Goal: Task Accomplishment & Management: Complete application form

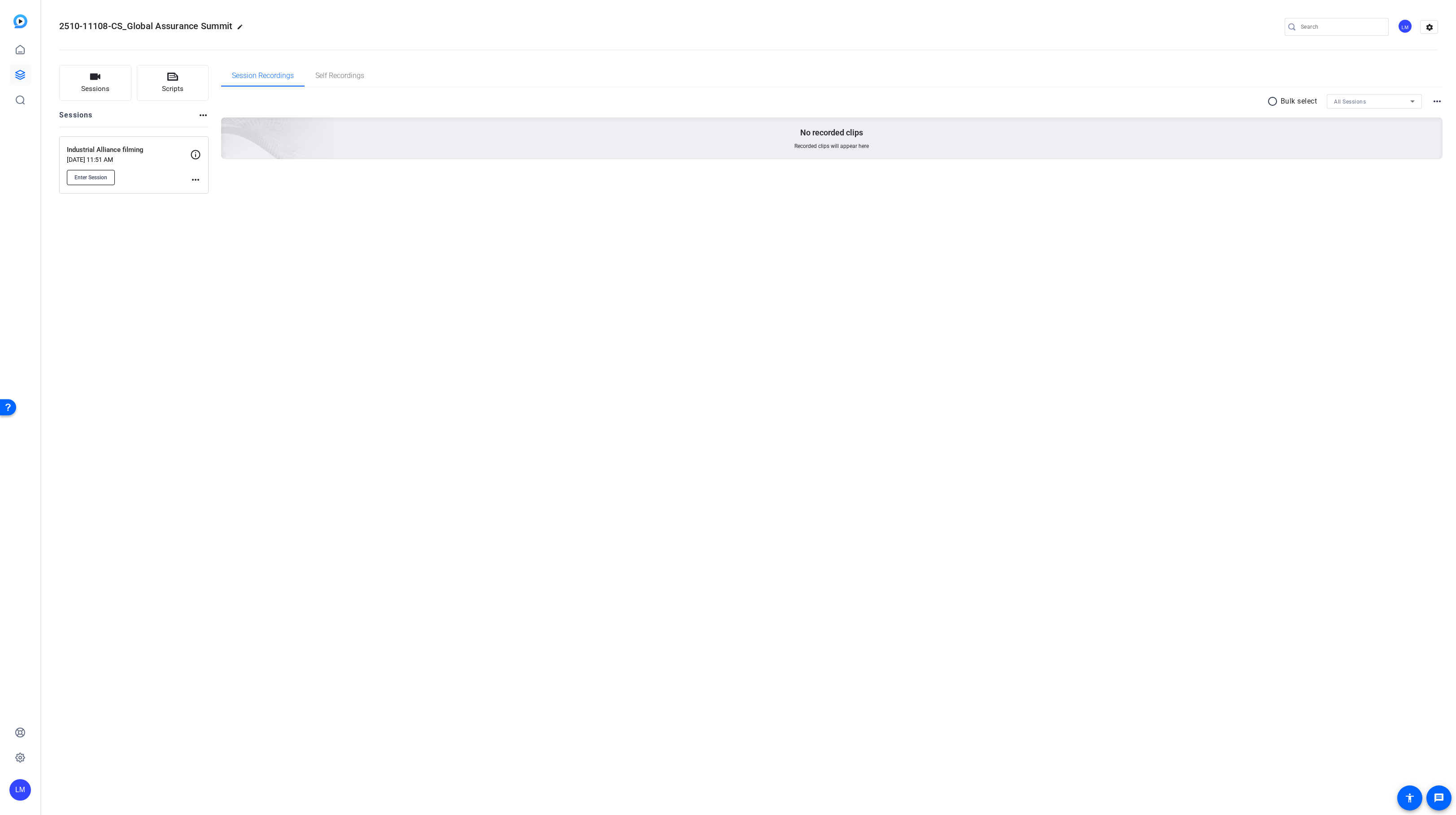
click at [89, 175] on span "Enter Session" at bounding box center [90, 177] width 32 height 7
click at [130, 324] on div "2510-11108-CS_Global Assurance Summit edit LM settings Sessions Scripts Session…" at bounding box center [748, 408] width 1415 height 815
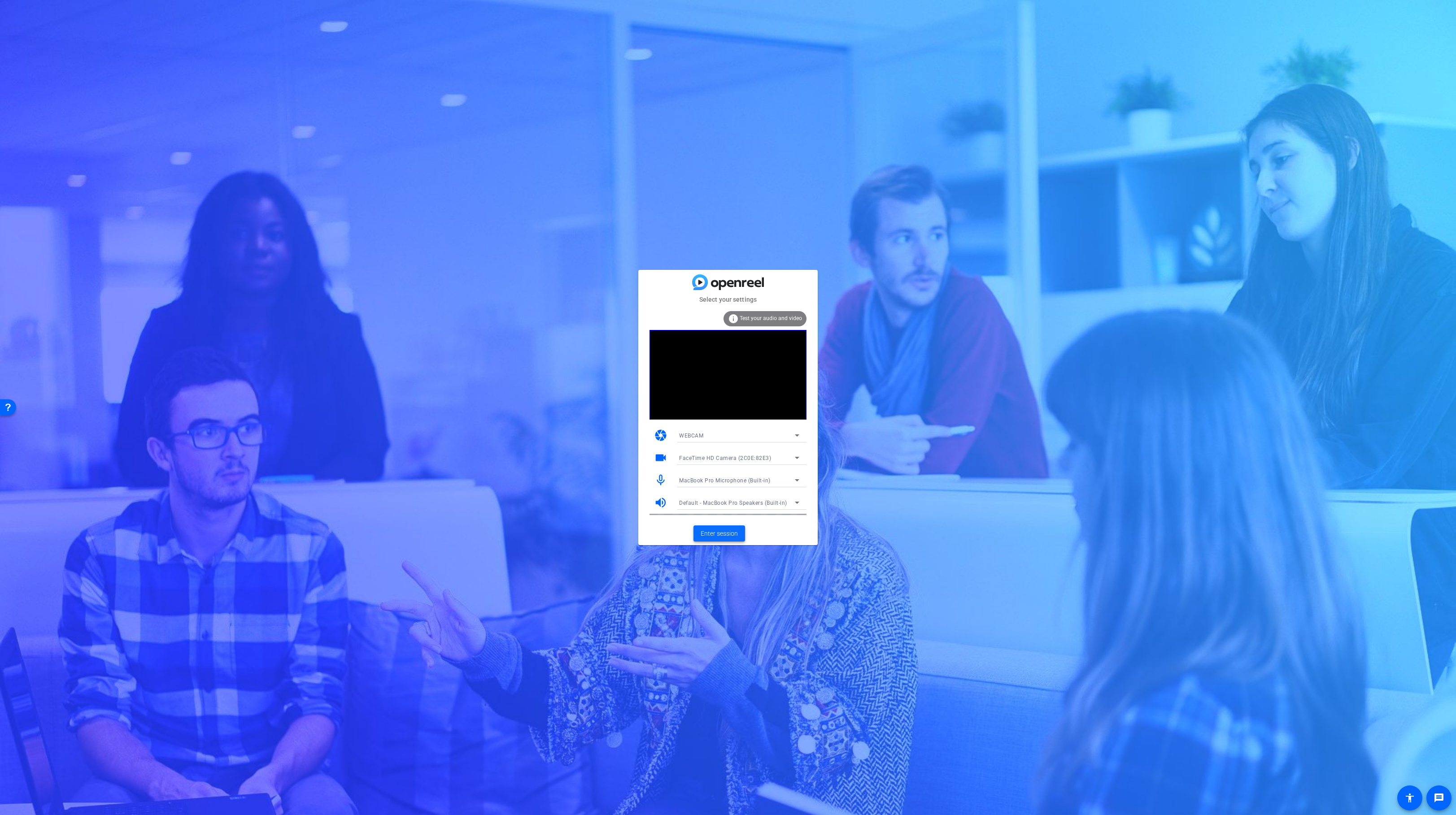
click at [723, 535] on span "Enter session" at bounding box center [720, 534] width 37 height 9
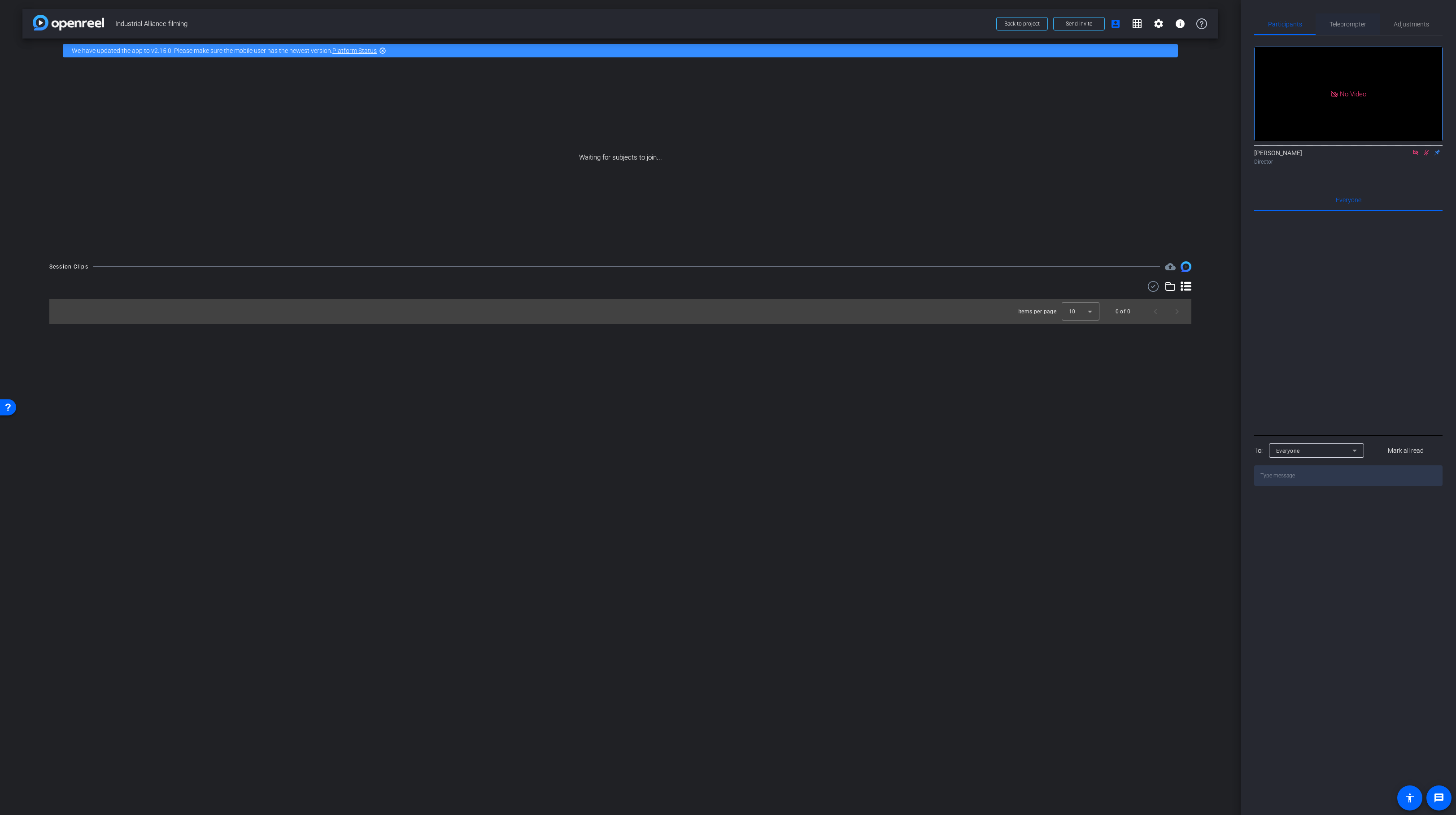
click at [1342, 26] on span "Teleprompter" at bounding box center [1348, 24] width 37 height 6
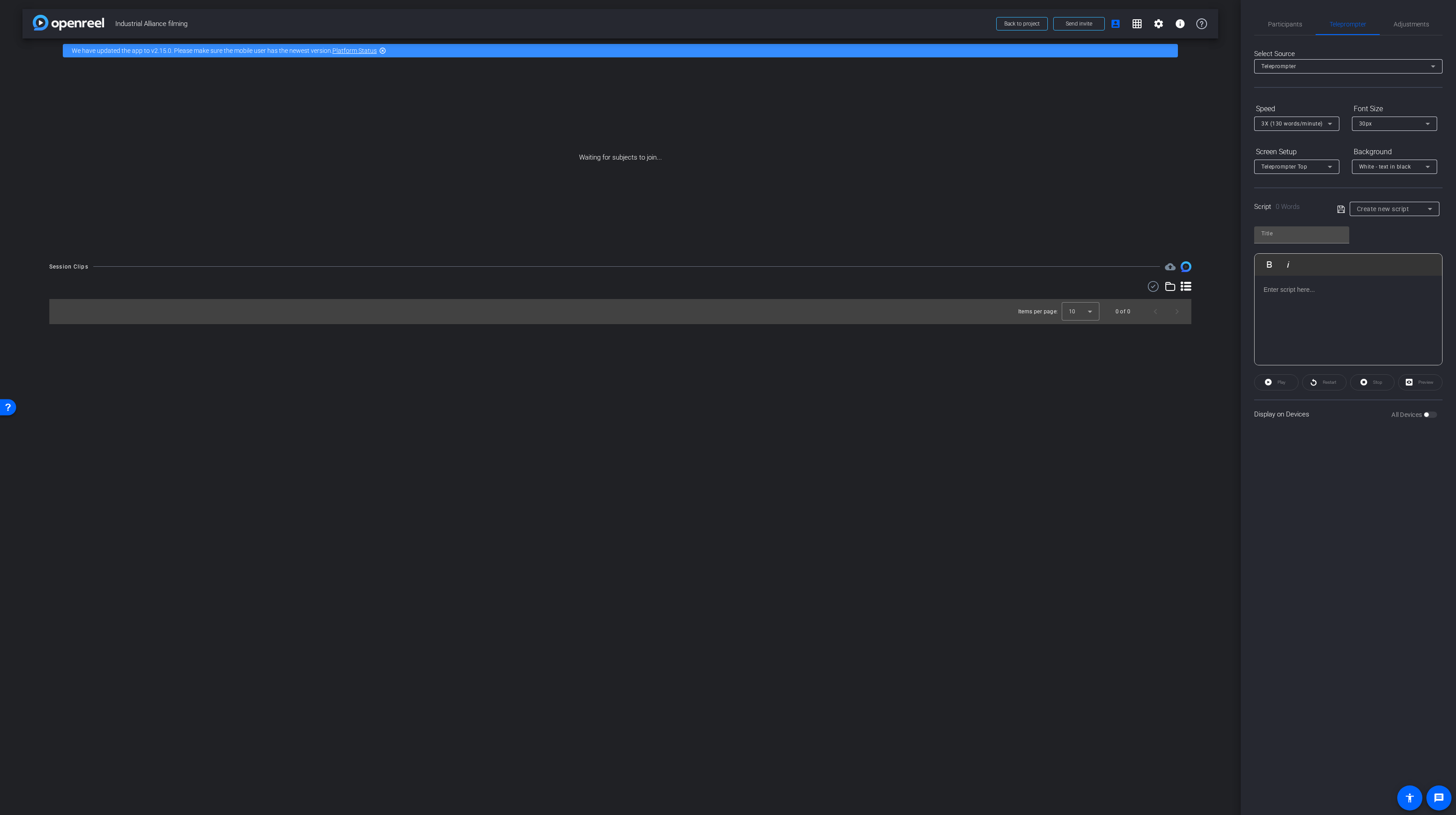
click at [1325, 336] on div at bounding box center [1348, 320] width 188 height 90
click at [1280, 234] on input "text" at bounding box center [1302, 234] width 81 height 11
type input "mainScript"
click at [1341, 210] on icon at bounding box center [1341, 209] width 7 height 7
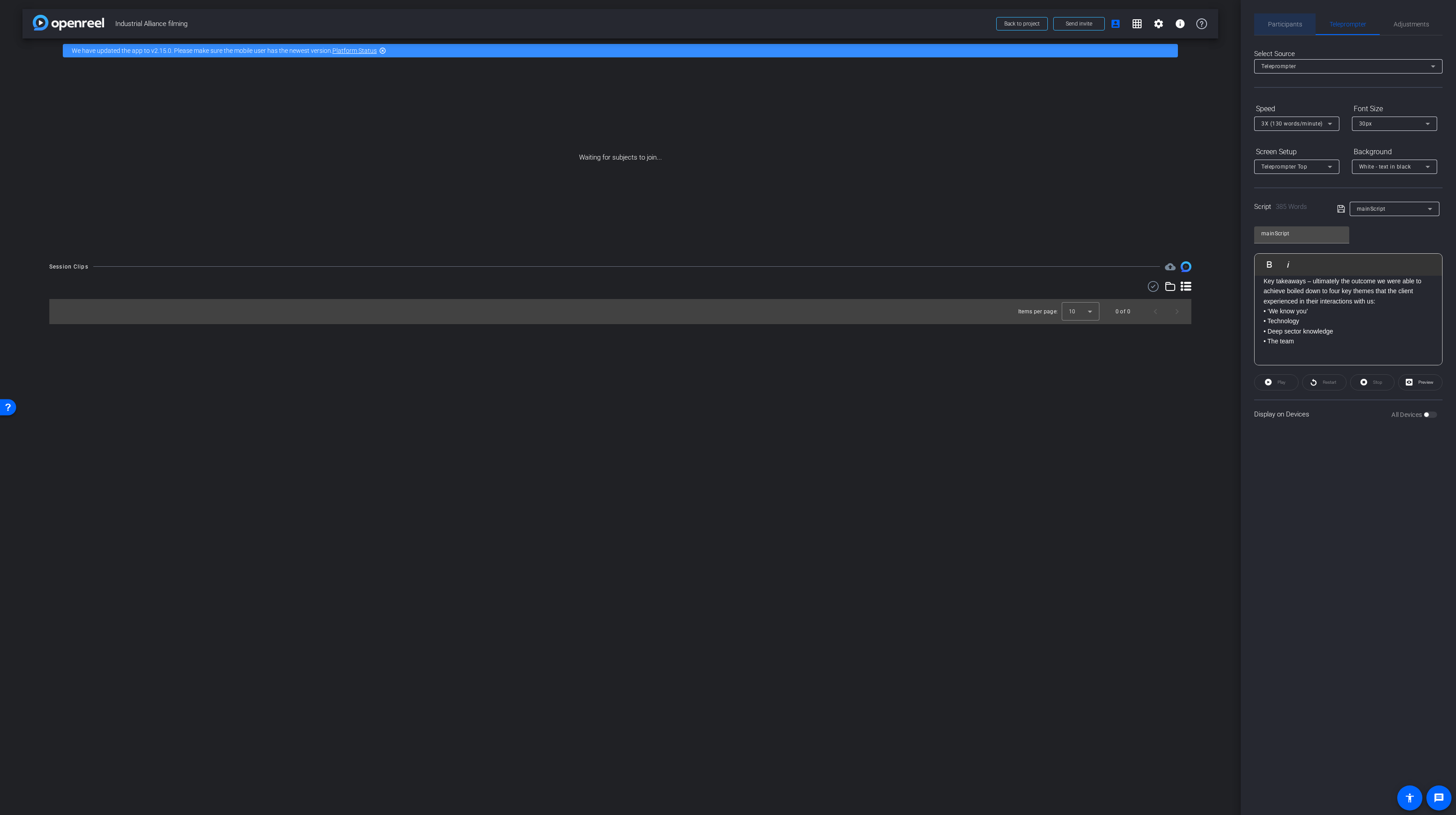
click at [1288, 27] on span "Participants" at bounding box center [1285, 24] width 34 height 6
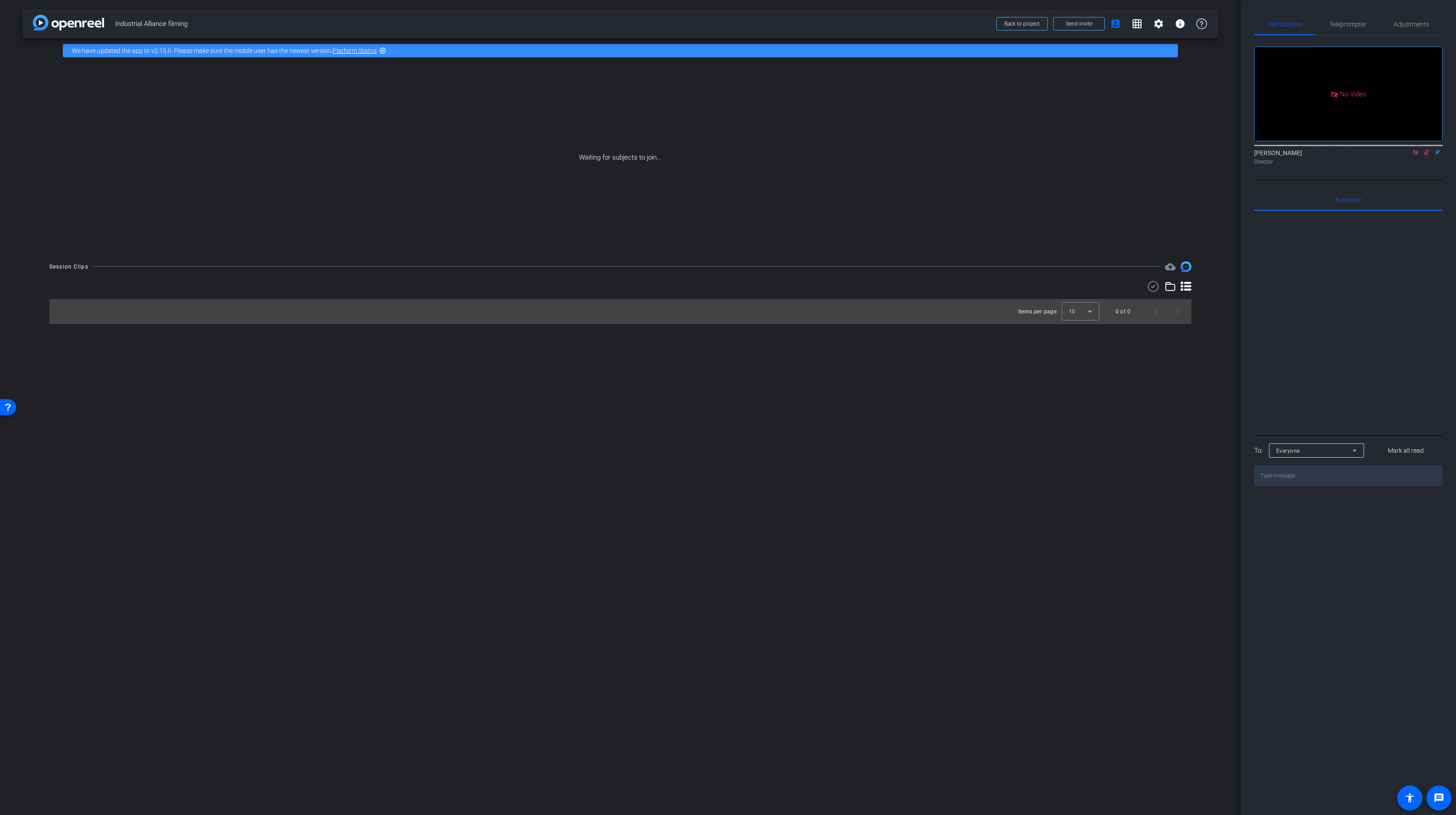
click at [426, 456] on div "arrow_back Industrial Alliance filming Back to project Send invite account_box …" at bounding box center [620, 408] width 1241 height 815
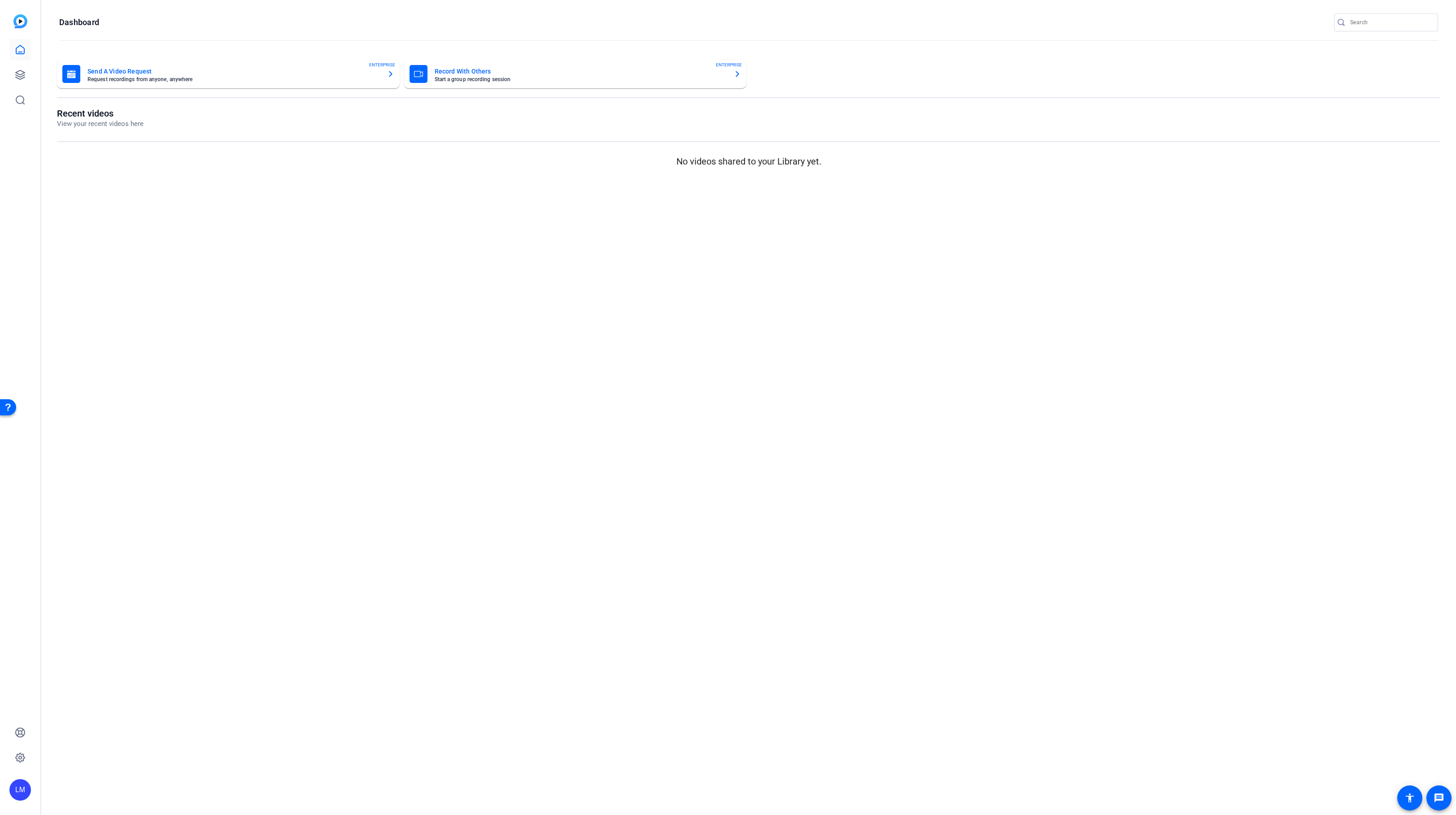
click at [1366, 21] on input "Search" at bounding box center [1390, 22] width 81 height 11
paste input "2510-10704-CS"
type input "2510-10704-CS"
click at [22, 76] on div at bounding box center [728, 408] width 1456 height 815
click at [22, 76] on icon at bounding box center [20, 75] width 9 height 9
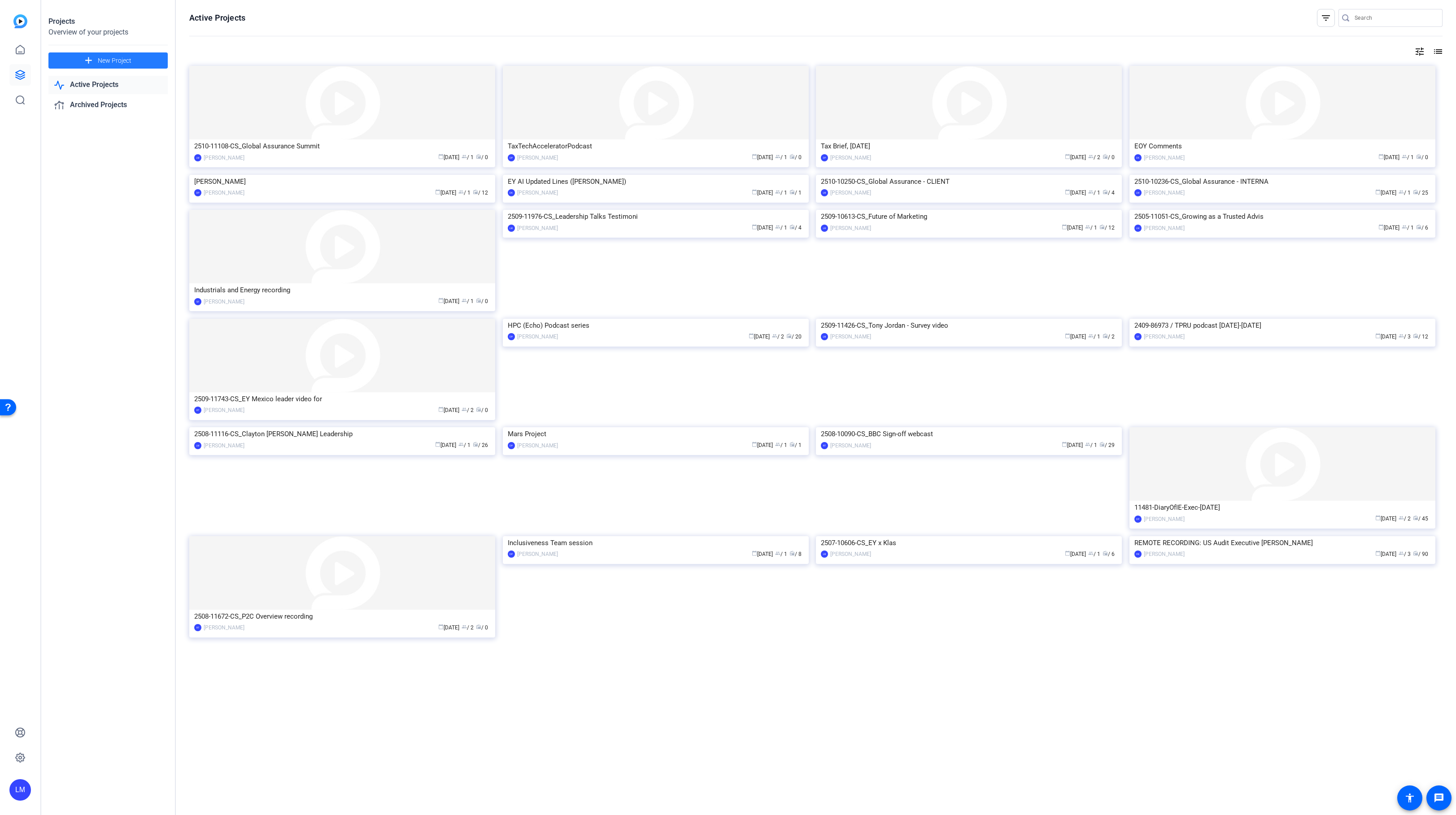
click at [113, 52] on span at bounding box center [108, 60] width 120 height 21
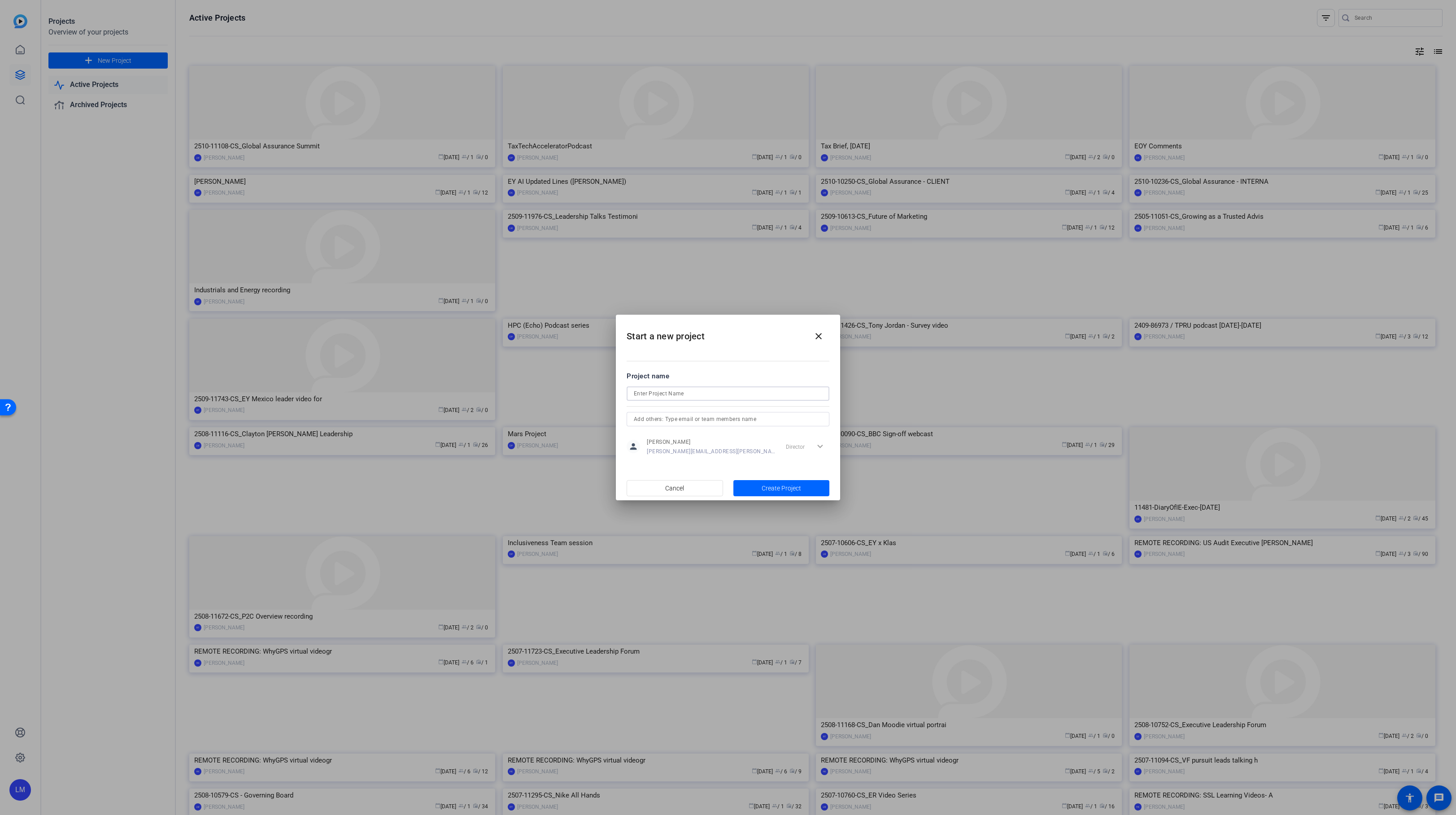
click at [656, 393] on input at bounding box center [728, 394] width 188 height 11
paste input "2510-10704-CS"
paste input "Global Assurance Leadership Summit"
type input "2510-10704-CS_Global Assurance Leadership Summit"
click at [779, 487] on span "Create Project" at bounding box center [781, 488] width 40 height 9
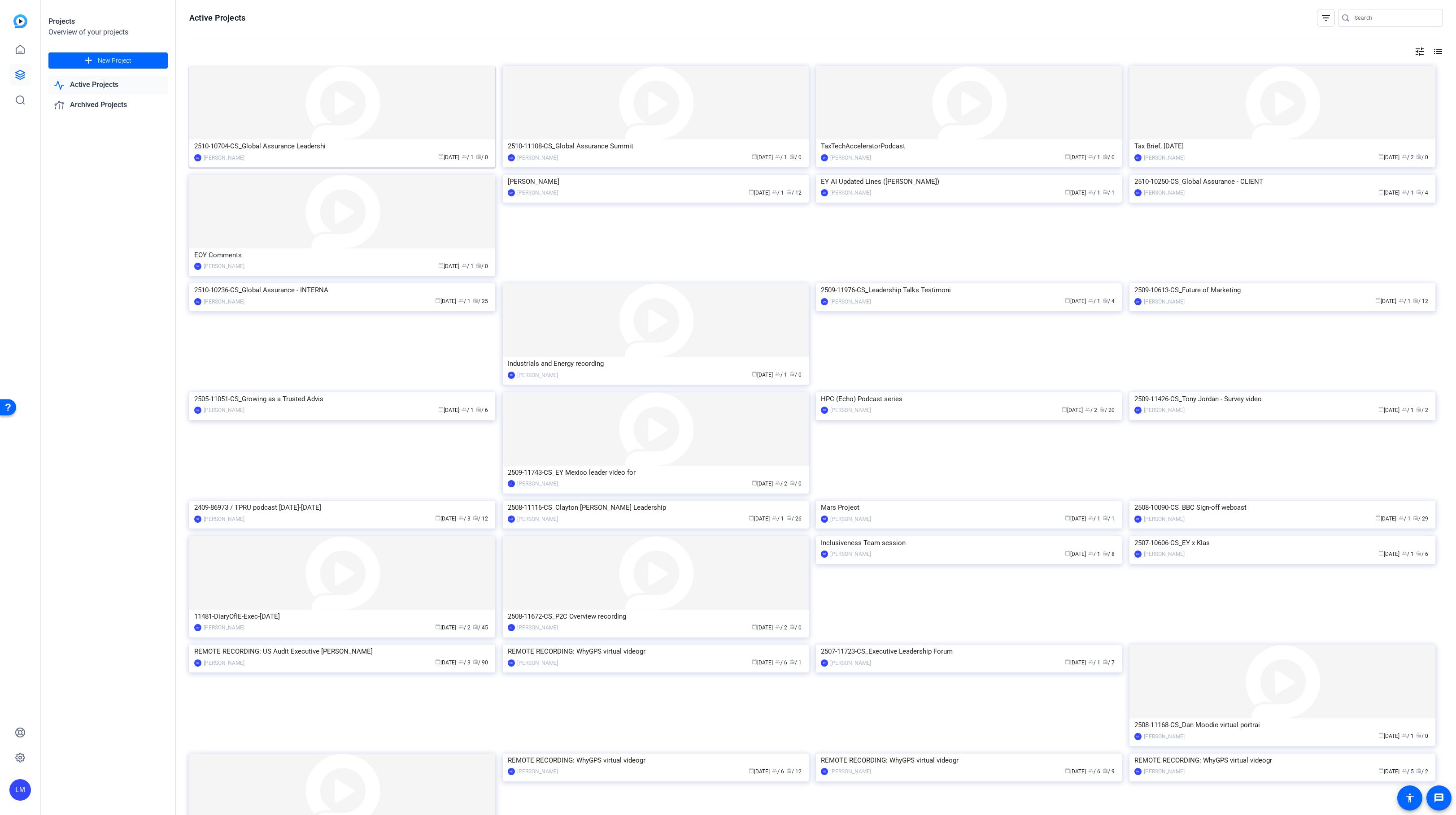
click at [273, 148] on div "2510-10704-CS_Global Assurance Leadershi" at bounding box center [342, 146] width 296 height 13
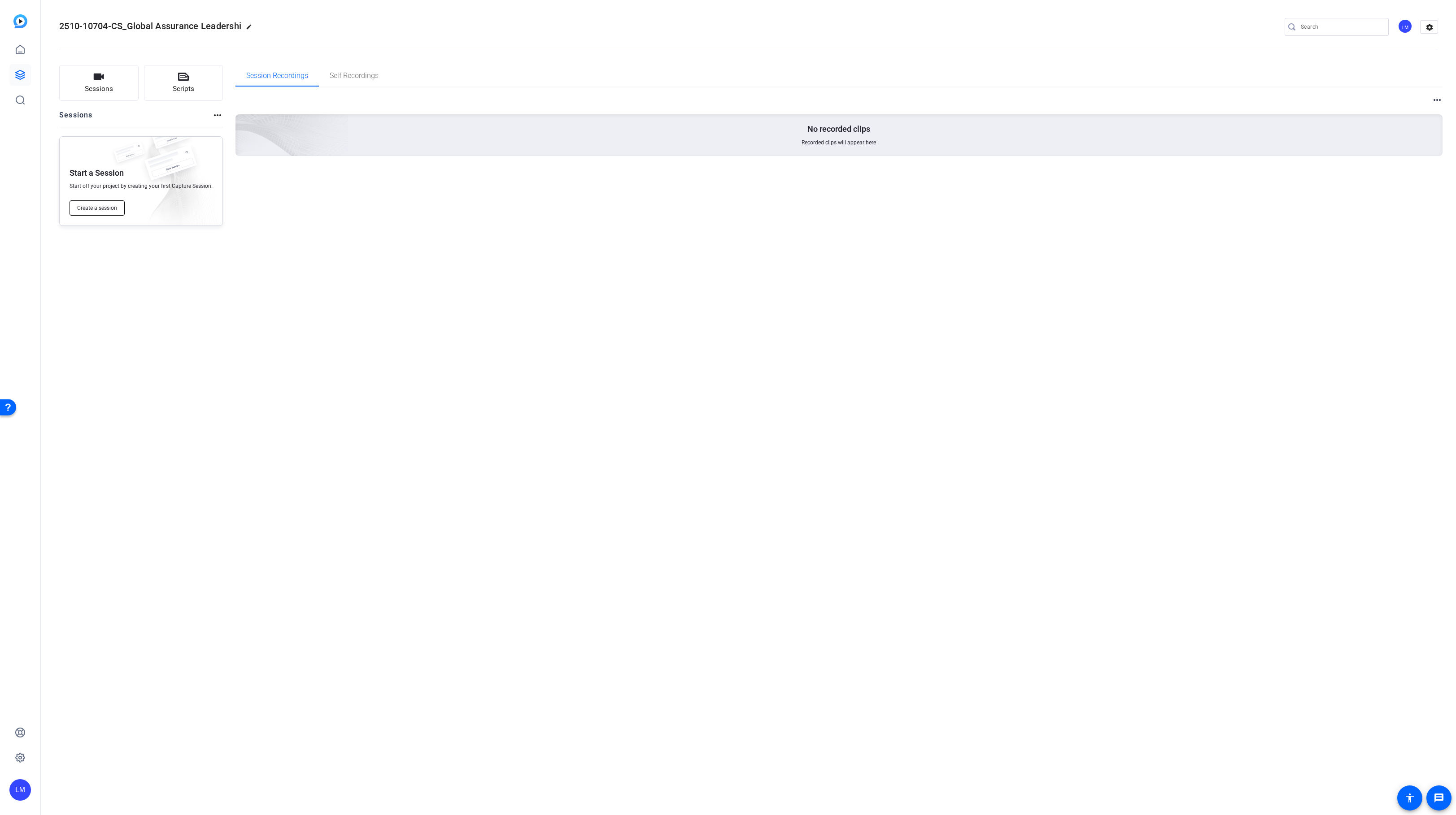
click at [110, 206] on span "Create a session" at bounding box center [97, 208] width 40 height 7
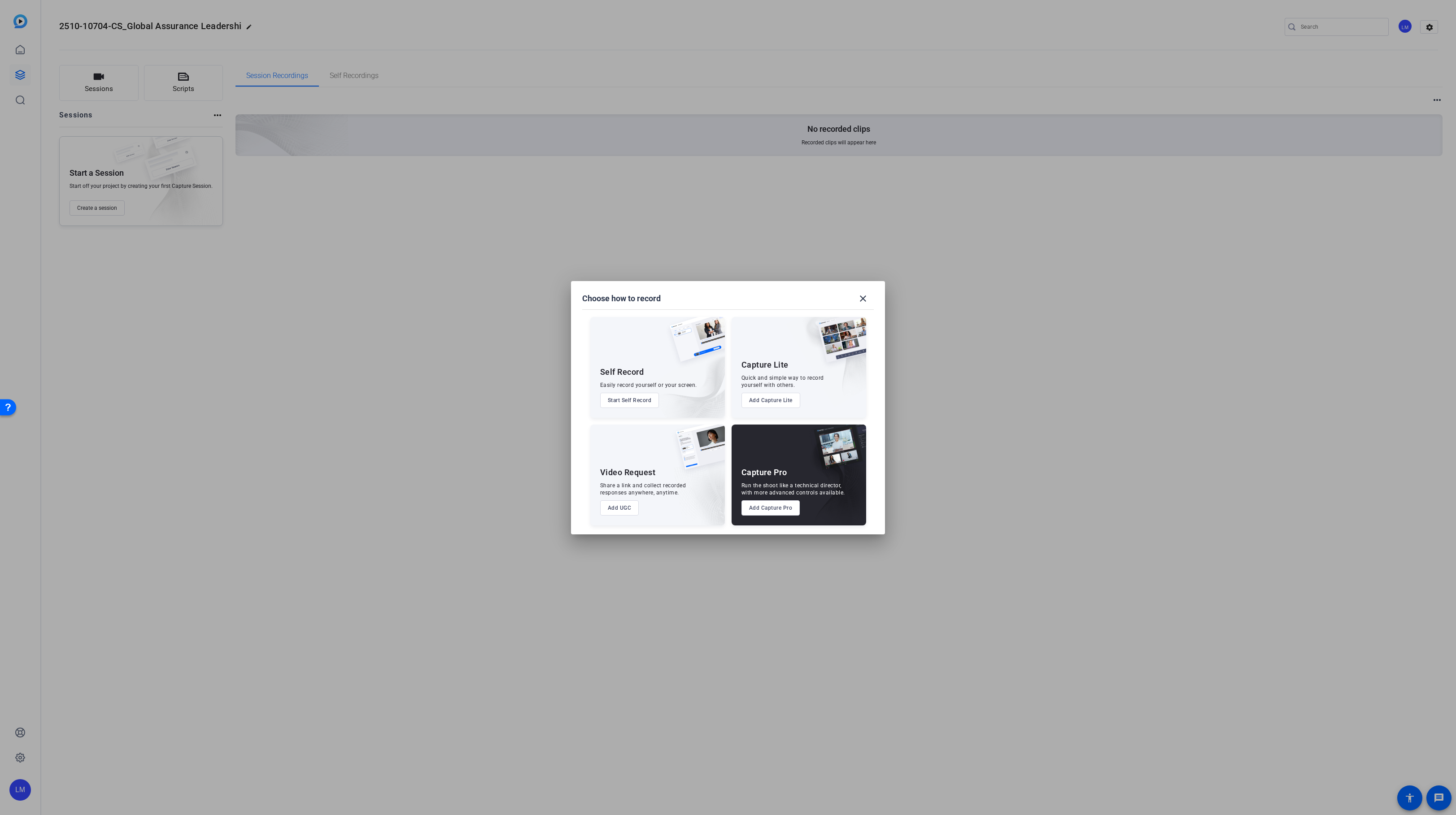
click at [772, 508] on button "Add Capture Pro" at bounding box center [771, 508] width 58 height 15
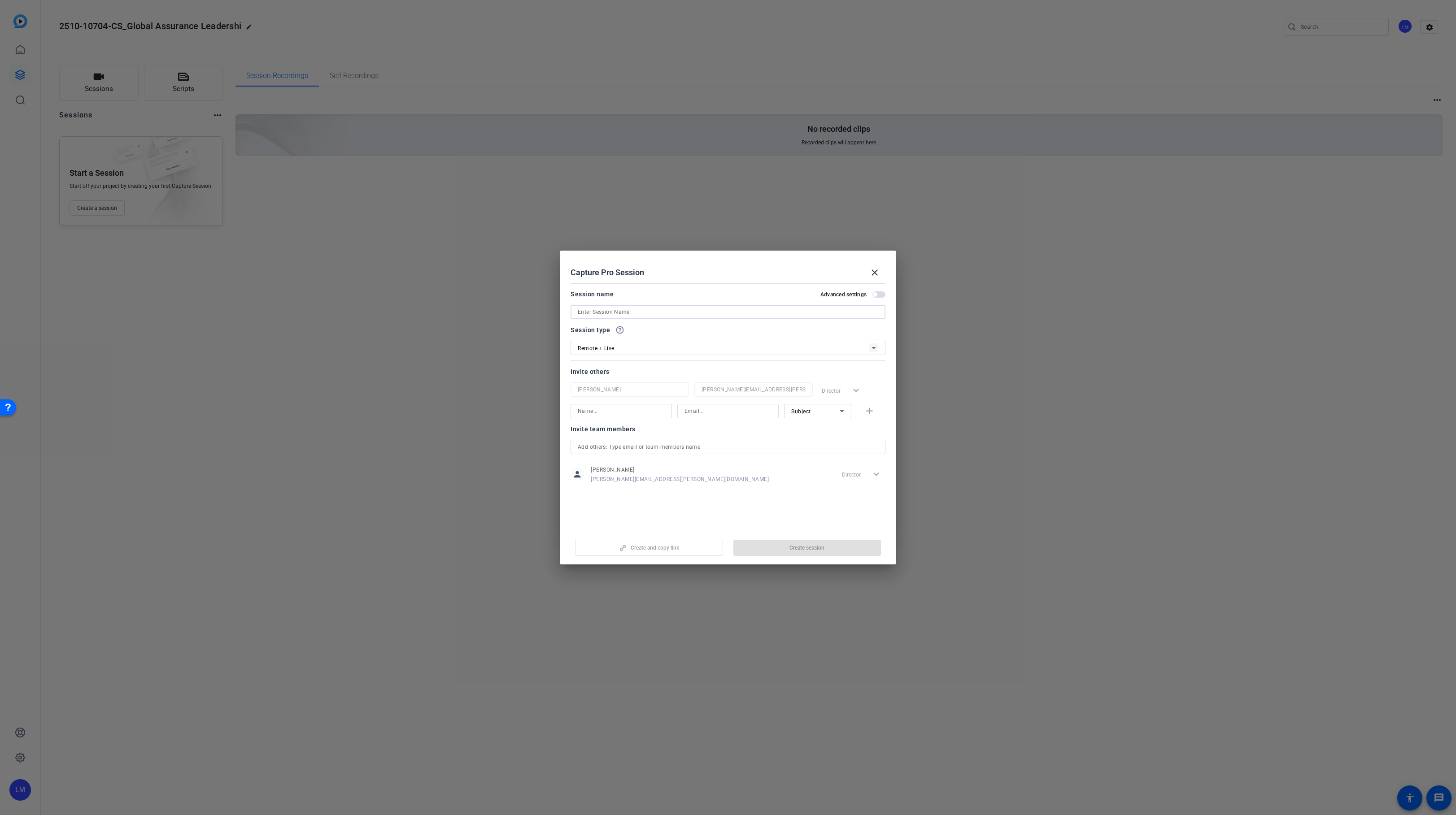
click at [602, 312] on input at bounding box center [728, 312] width 301 height 11
paste input "Global Assurance Leadership Summit"
type input "Global Assurance Leadership Summit"
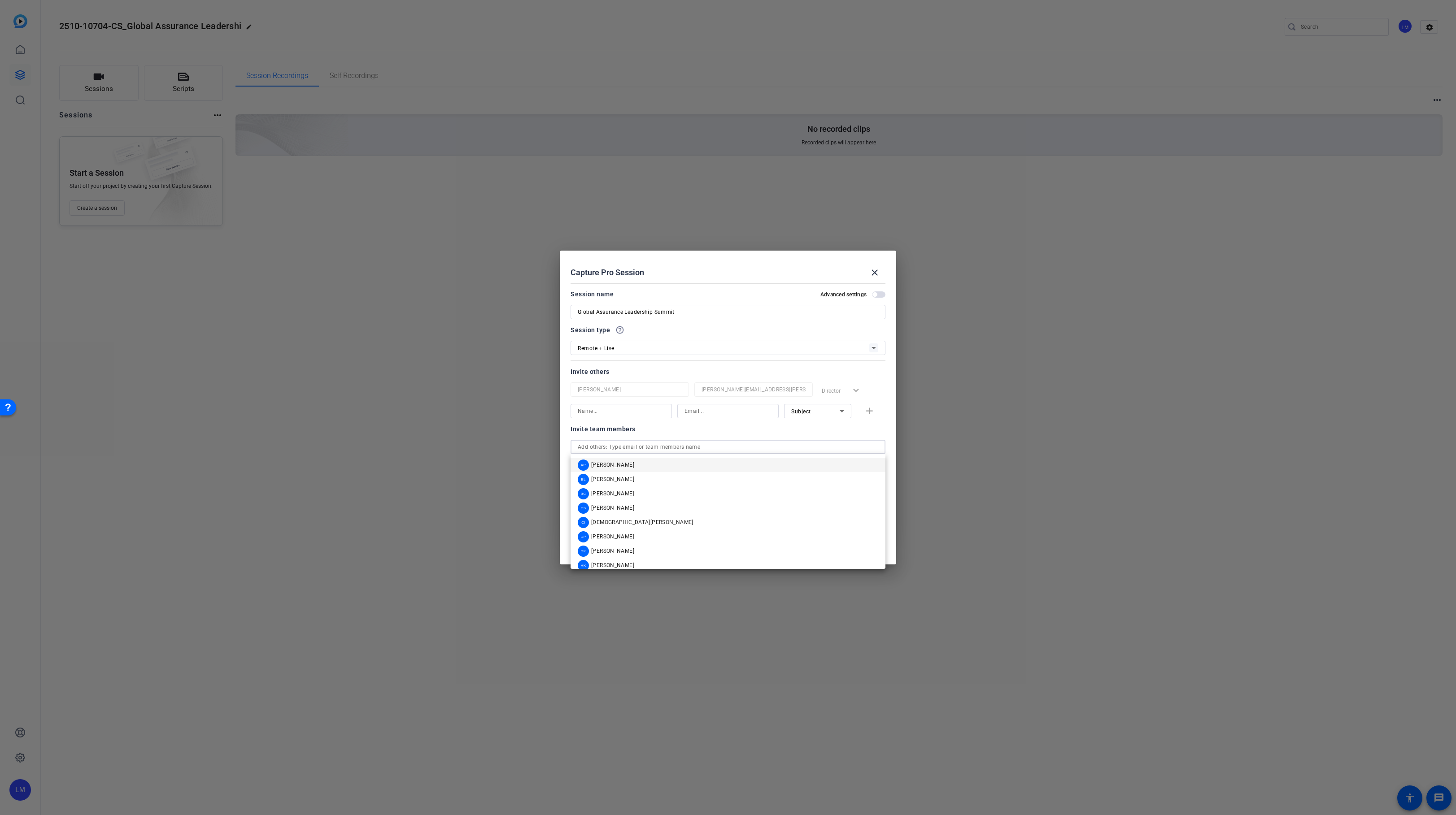
click at [684, 446] on input "text" at bounding box center [728, 447] width 301 height 11
click at [642, 516] on mat-option "CI Christian Ilanos" at bounding box center [728, 522] width 315 height 14
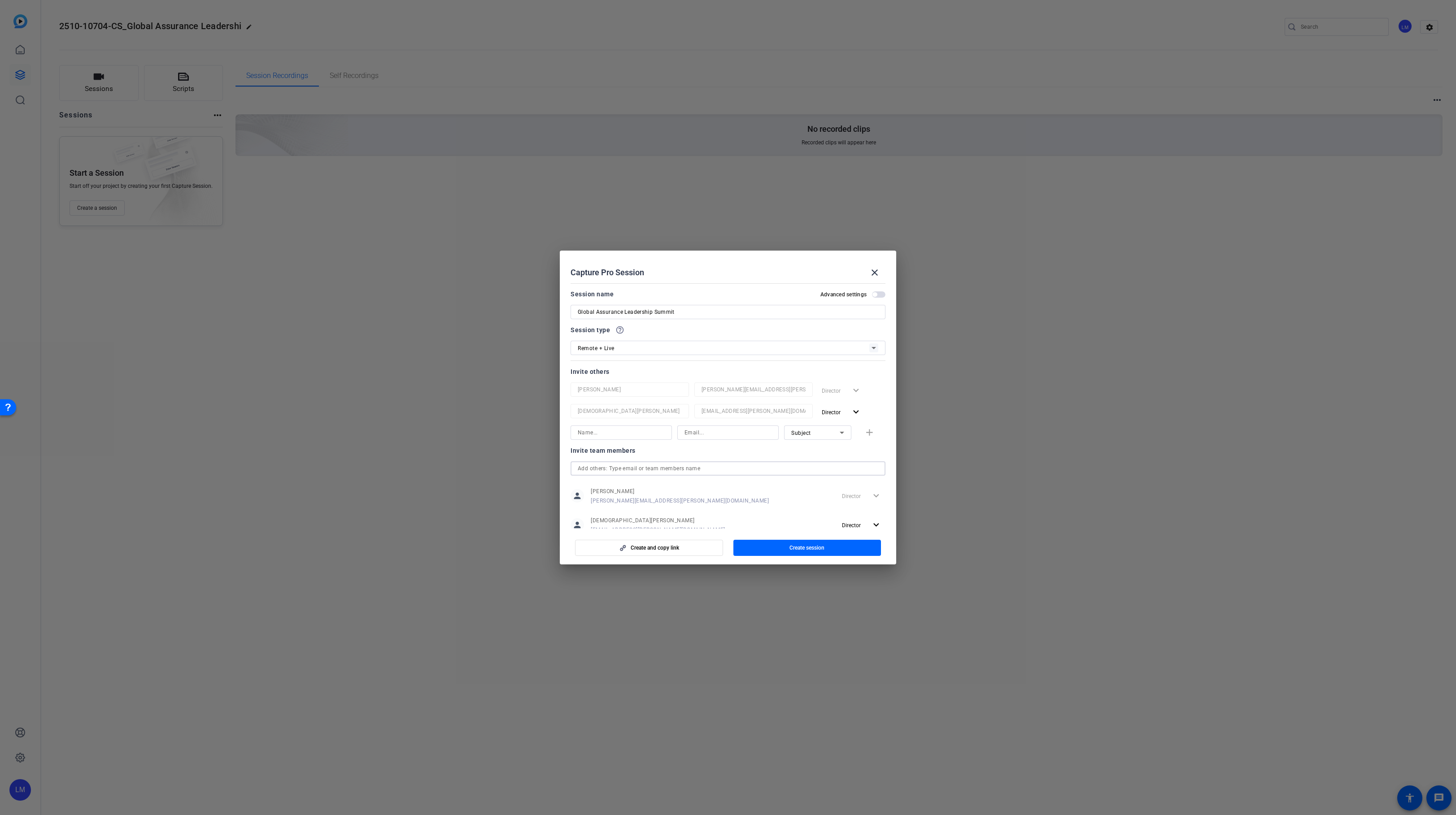
click at [648, 467] on input "text" at bounding box center [728, 469] width 301 height 11
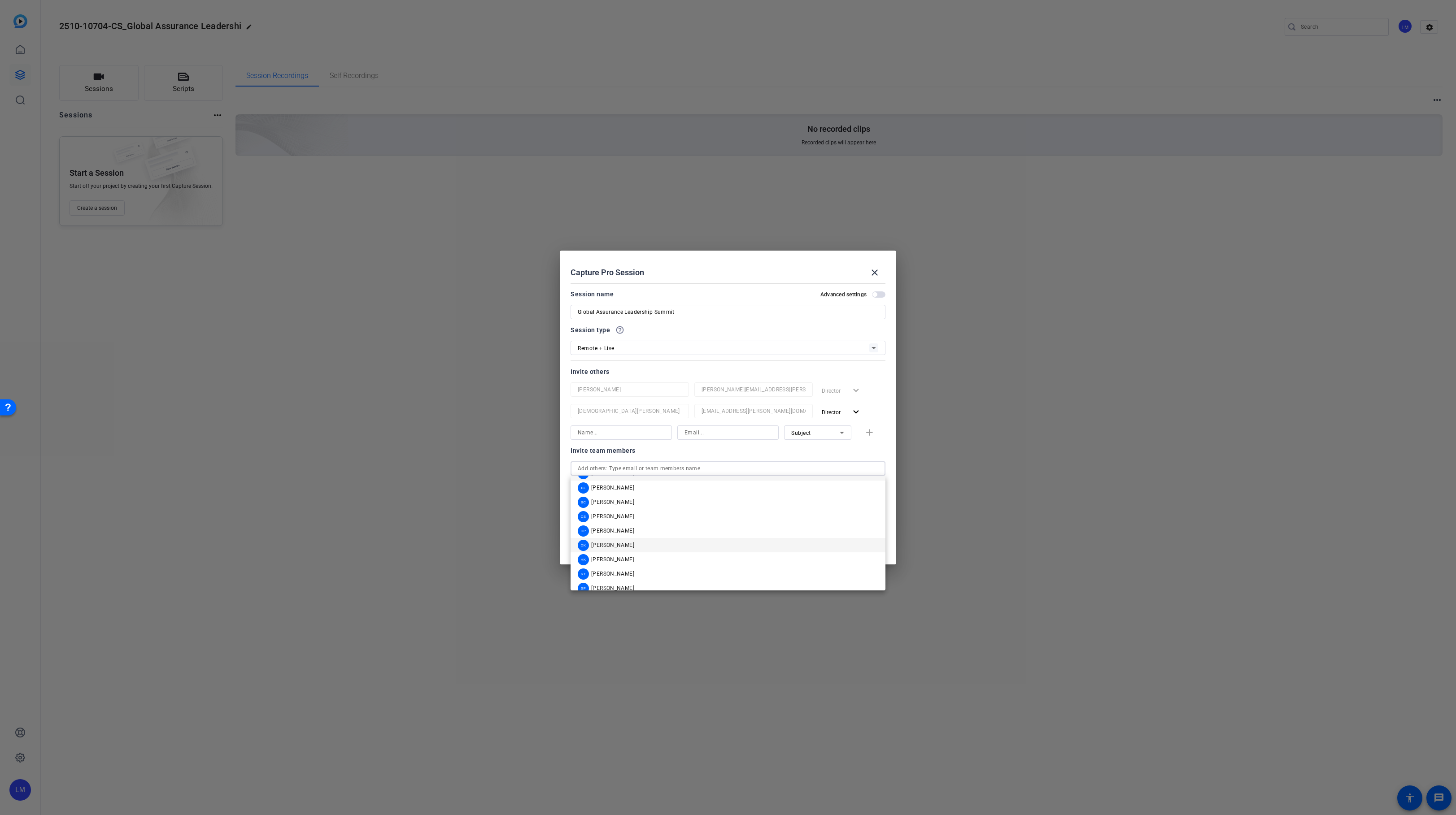
scroll to position [21, 0]
click at [630, 570] on mat-option "RT Rob Thomas" at bounding box center [728, 565] width 315 height 14
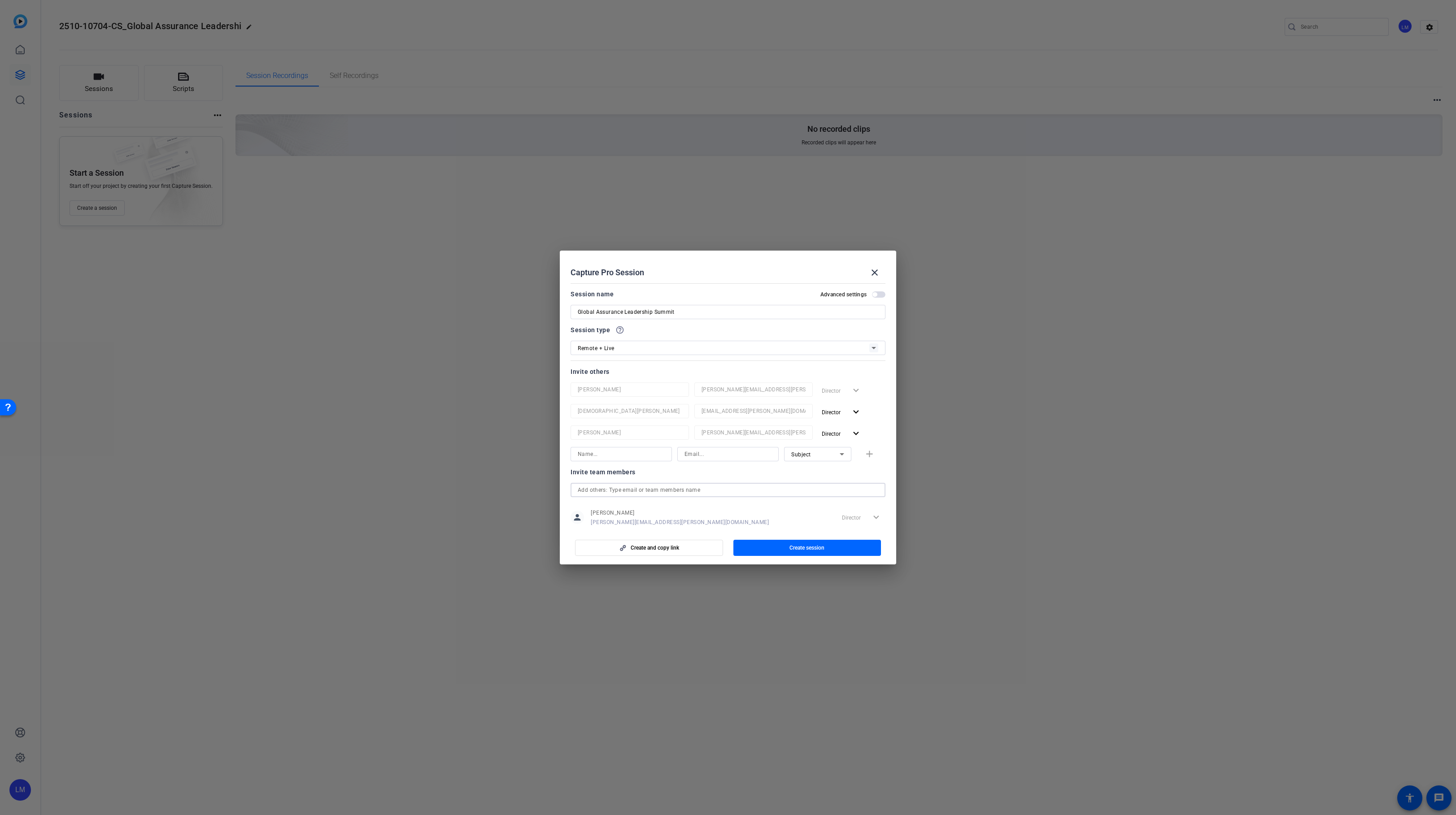
click at [636, 488] on input "text" at bounding box center [728, 490] width 301 height 11
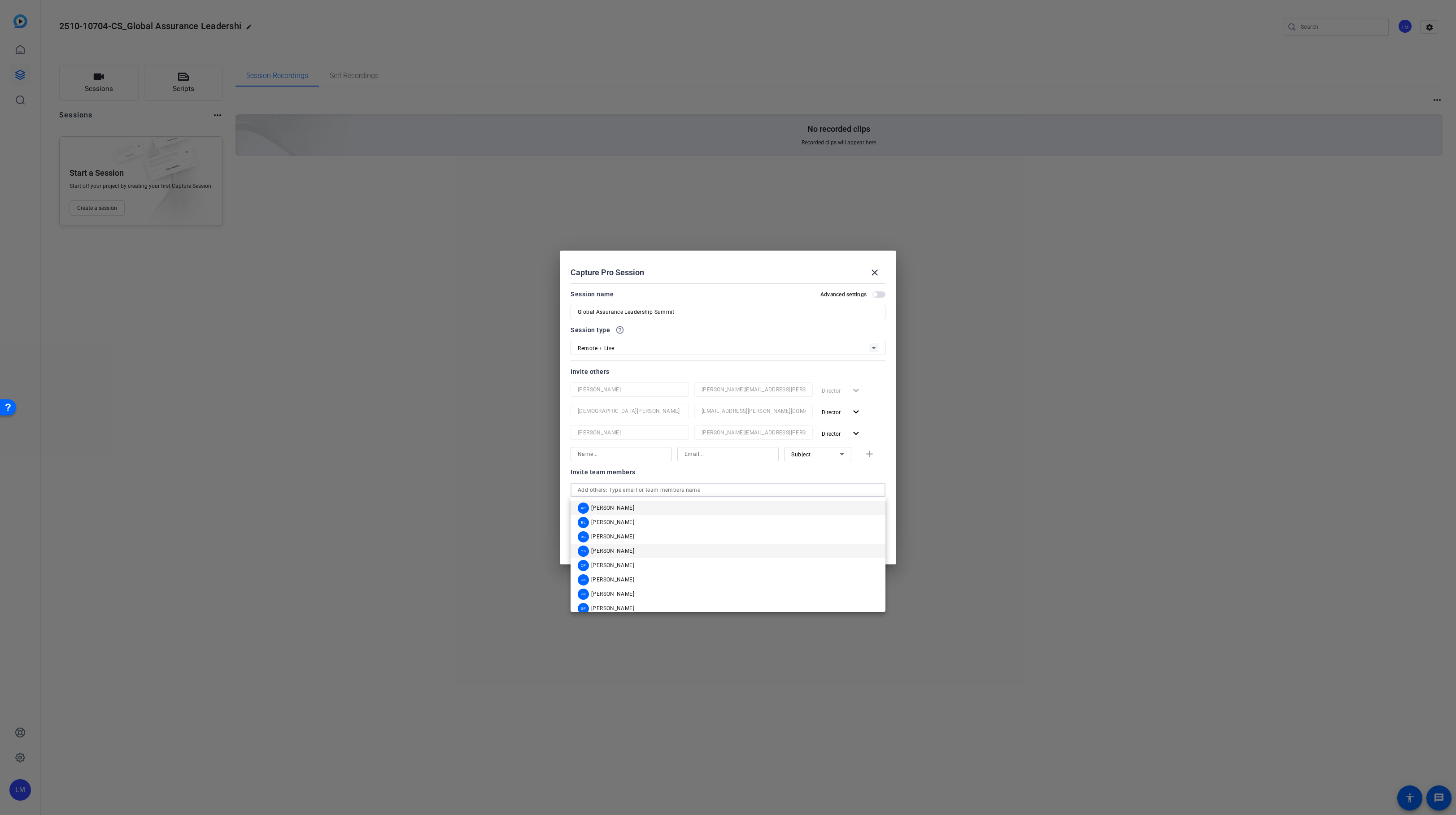
scroll to position [7, 0]
click at [617, 597] on div "SF Shannon Feiszli" at bounding box center [605, 602] width 57 height 11
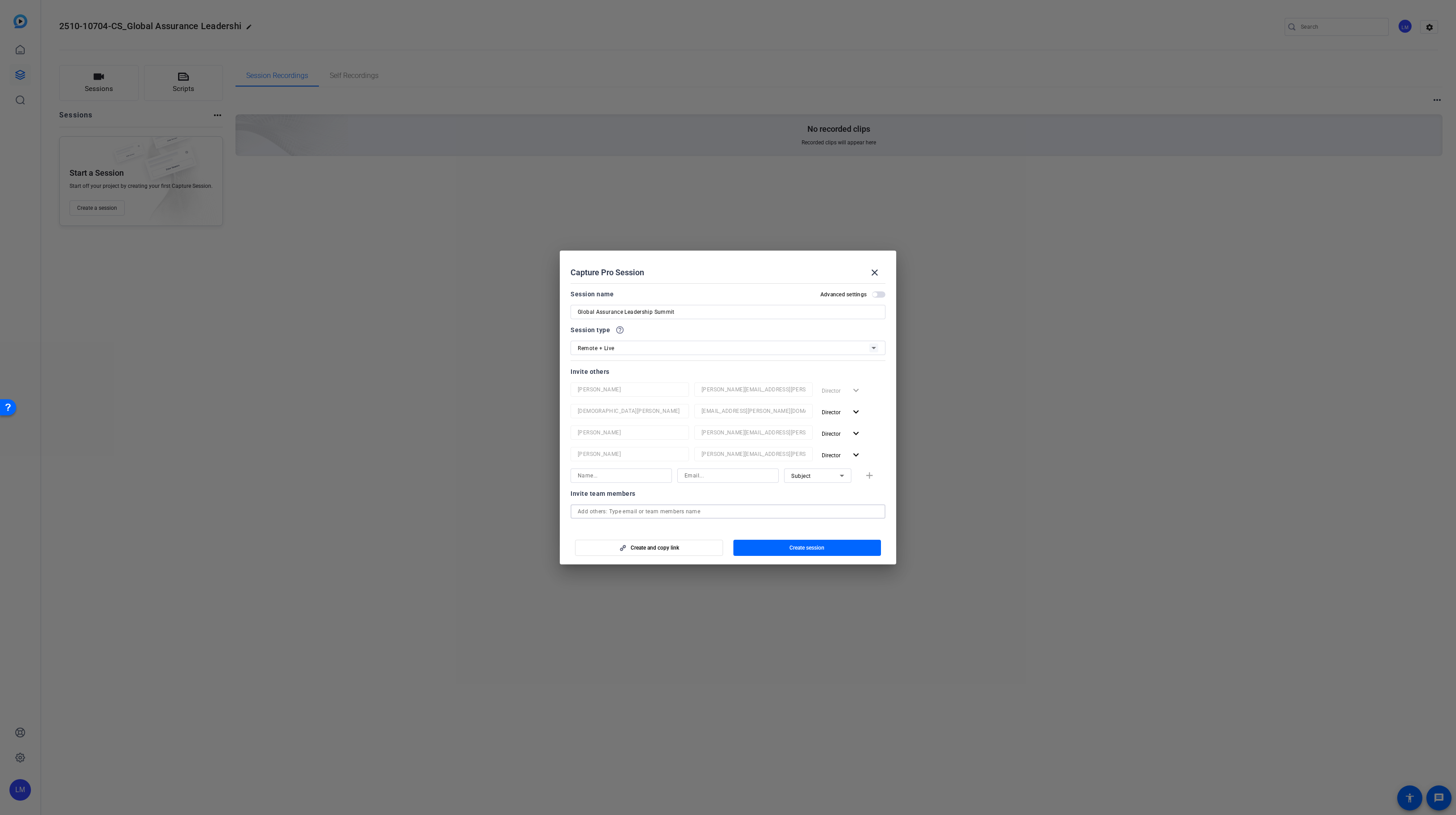
scroll to position [128, 0]
click at [807, 547] on span "Create session" at bounding box center [807, 549] width 35 height 7
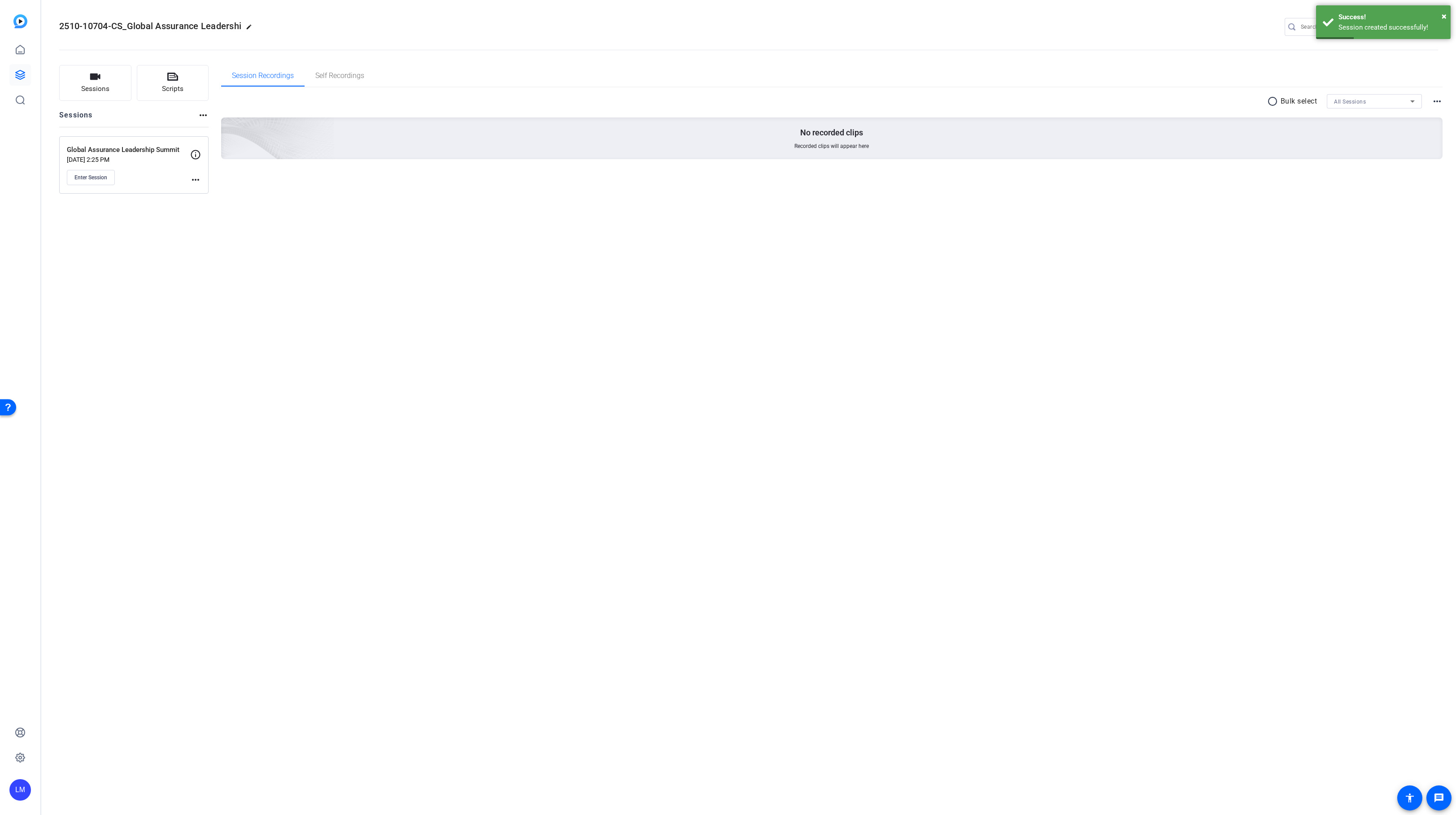
click at [194, 179] on mat-icon "more_horiz" at bounding box center [196, 180] width 11 height 11
click at [132, 236] on div at bounding box center [728, 408] width 1456 height 815
click at [192, 180] on mat-icon "more_horiz" at bounding box center [196, 180] width 11 height 11
click at [202, 192] on span "Edit Session" at bounding box center [218, 193] width 41 height 11
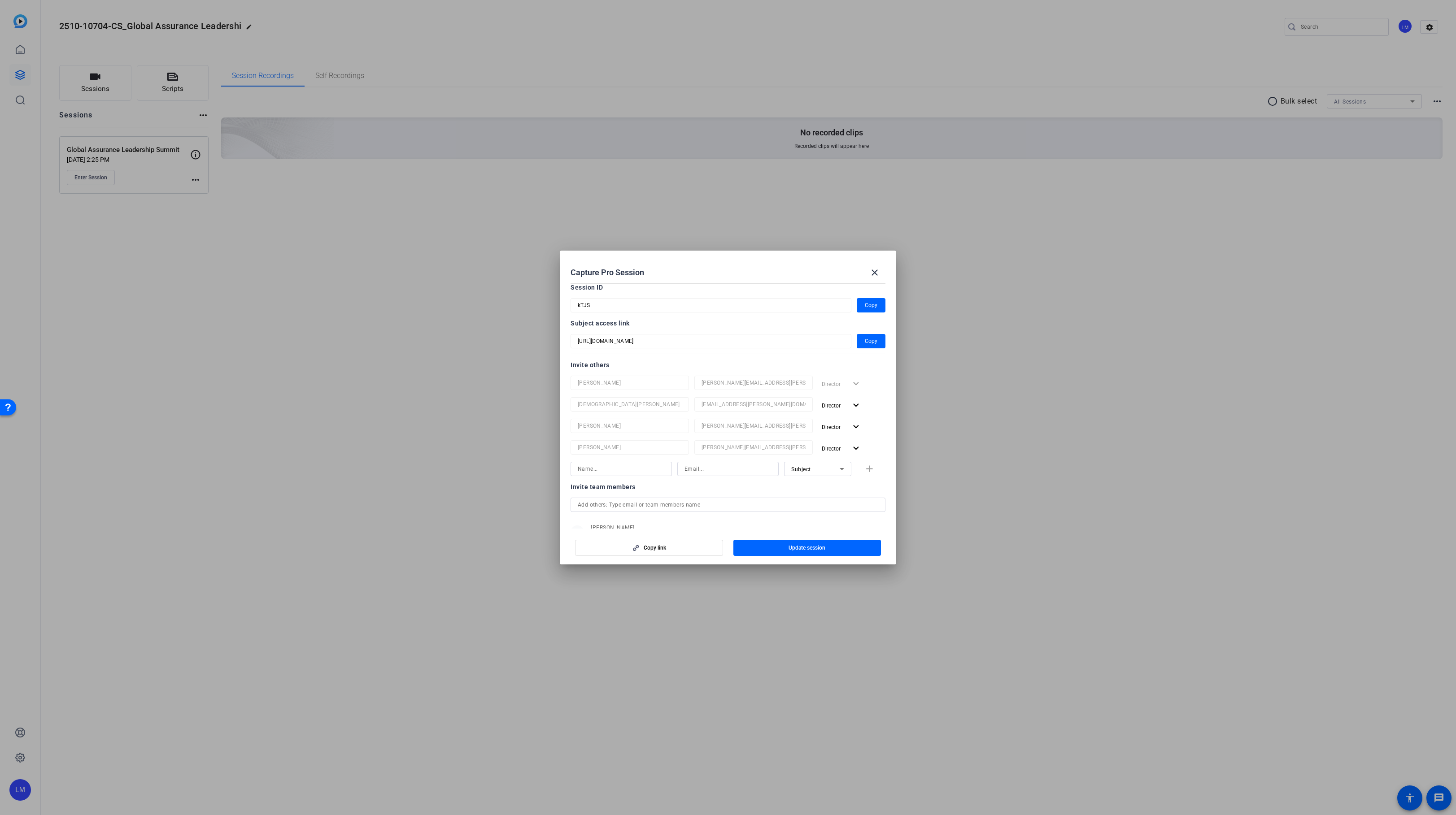
scroll to position [0, 0]
click at [875, 293] on span "button" at bounding box center [875, 294] width 5 height 5
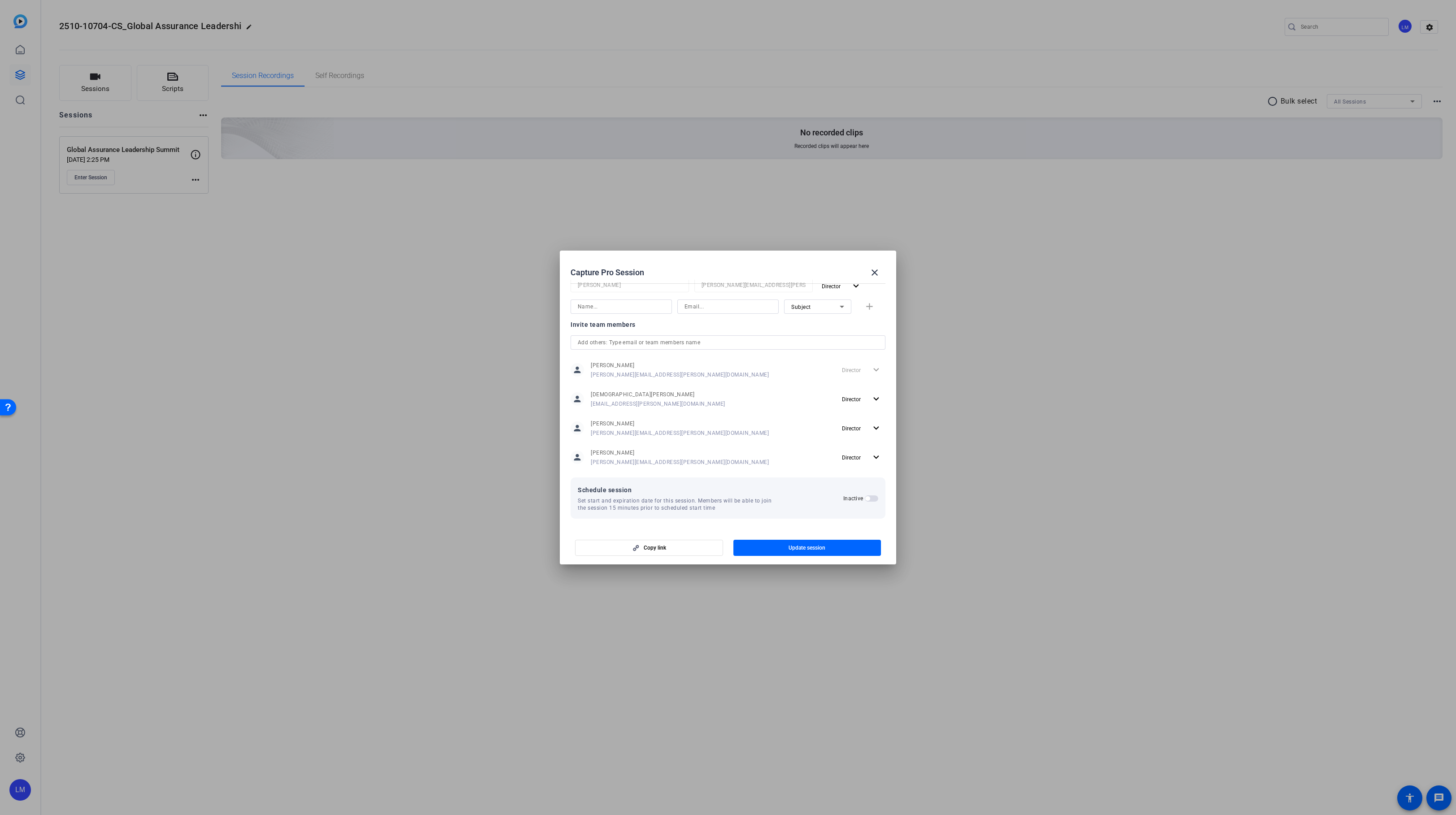
click at [866, 498] on span "button" at bounding box center [867, 498] width 5 height 5
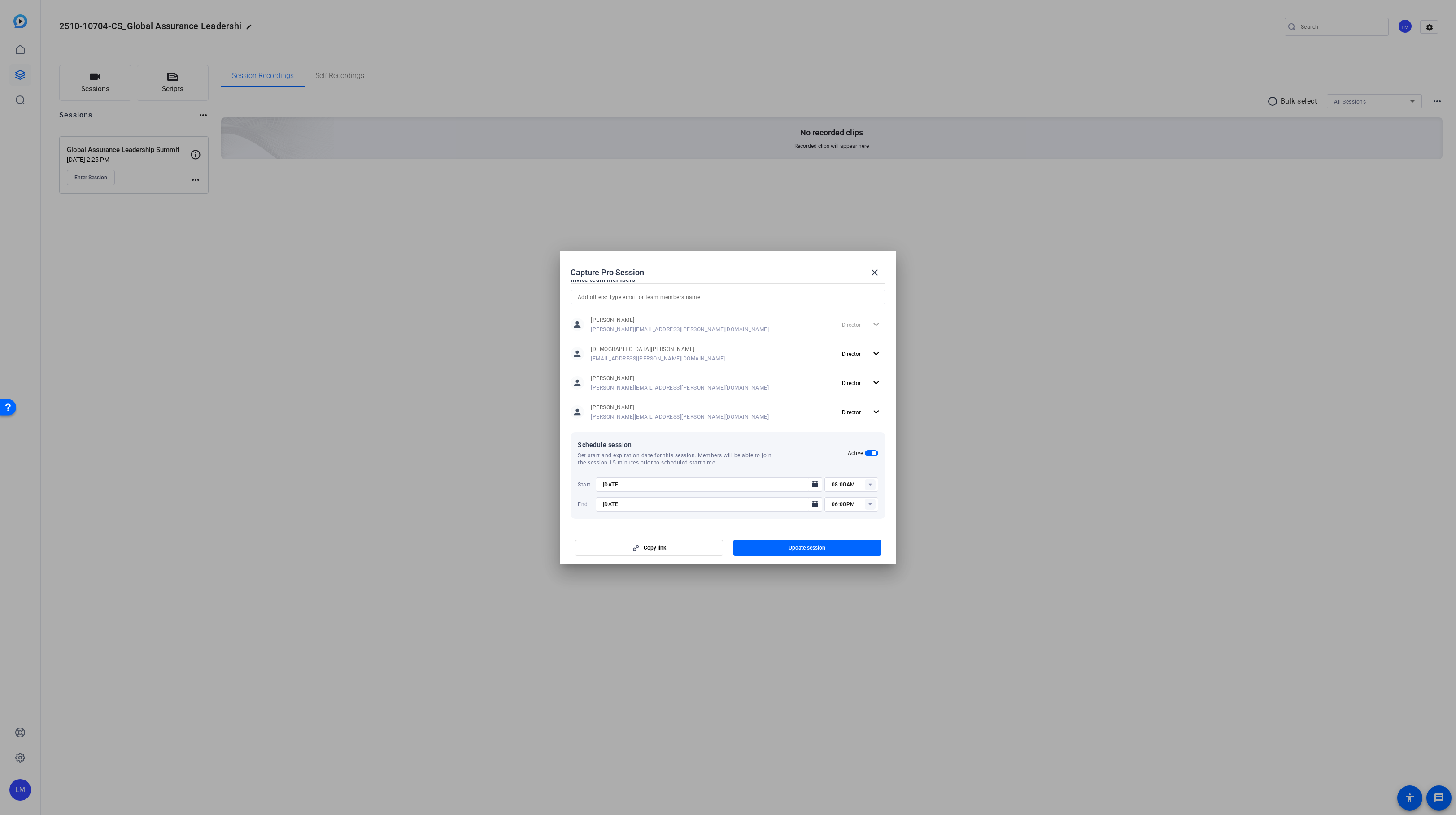
click at [872, 452] on span "button" at bounding box center [874, 453] width 5 height 5
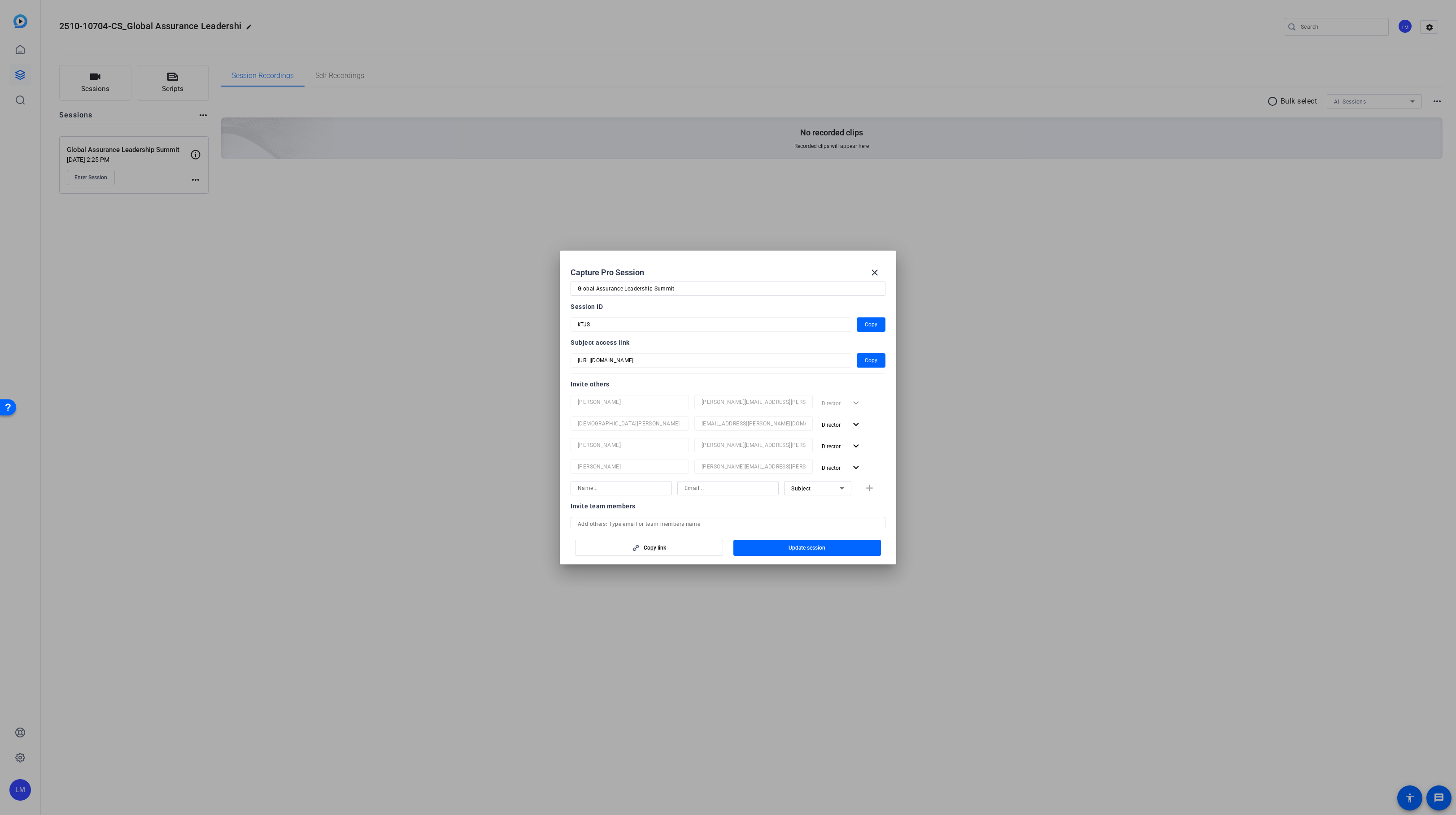
scroll to position [0, 0]
click at [877, 295] on span "button" at bounding box center [878, 294] width 13 height 6
click at [876, 271] on mat-icon "close" at bounding box center [875, 273] width 11 height 11
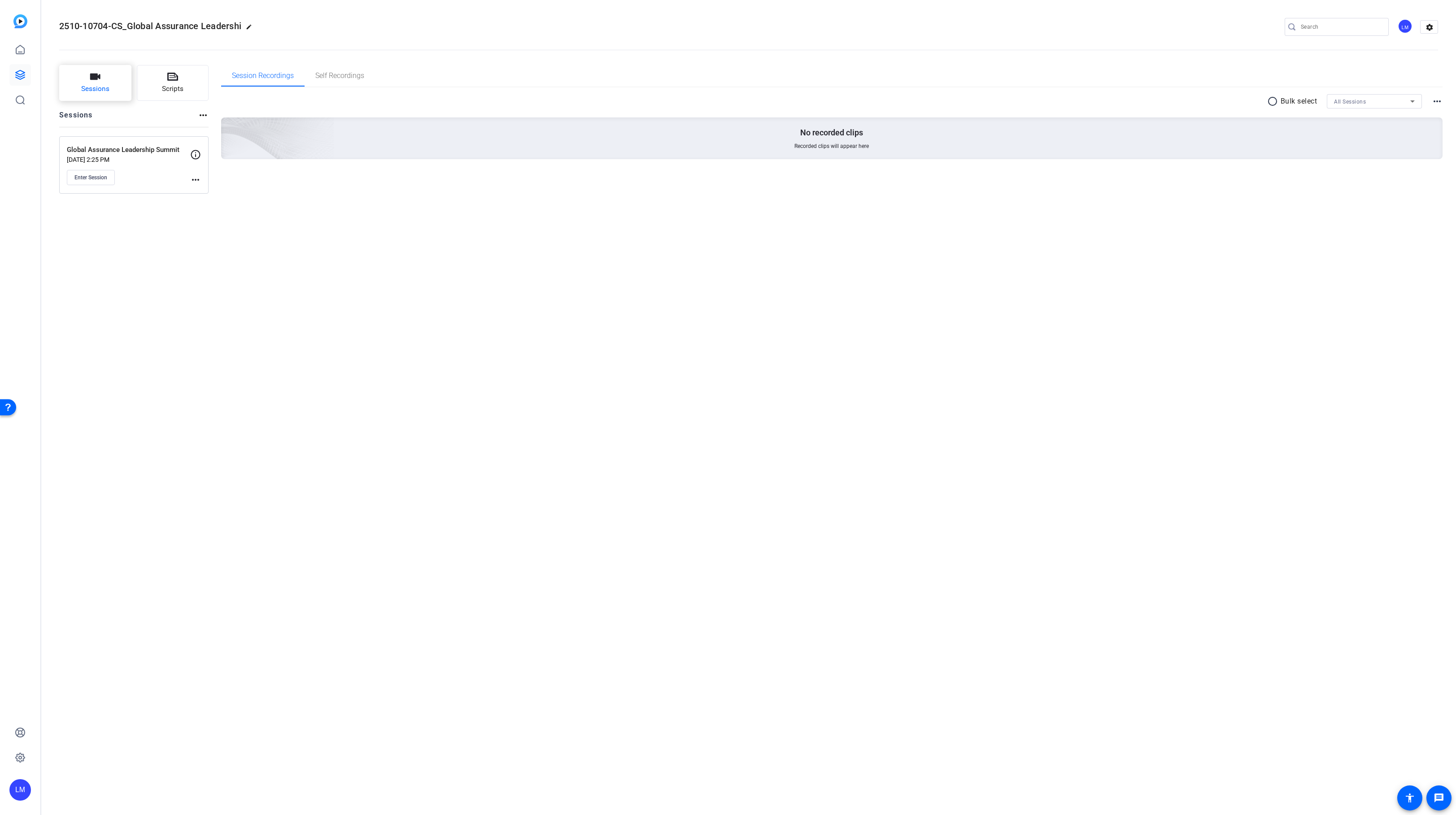
click at [93, 83] on button "Sessions" at bounding box center [96, 83] width 72 height 36
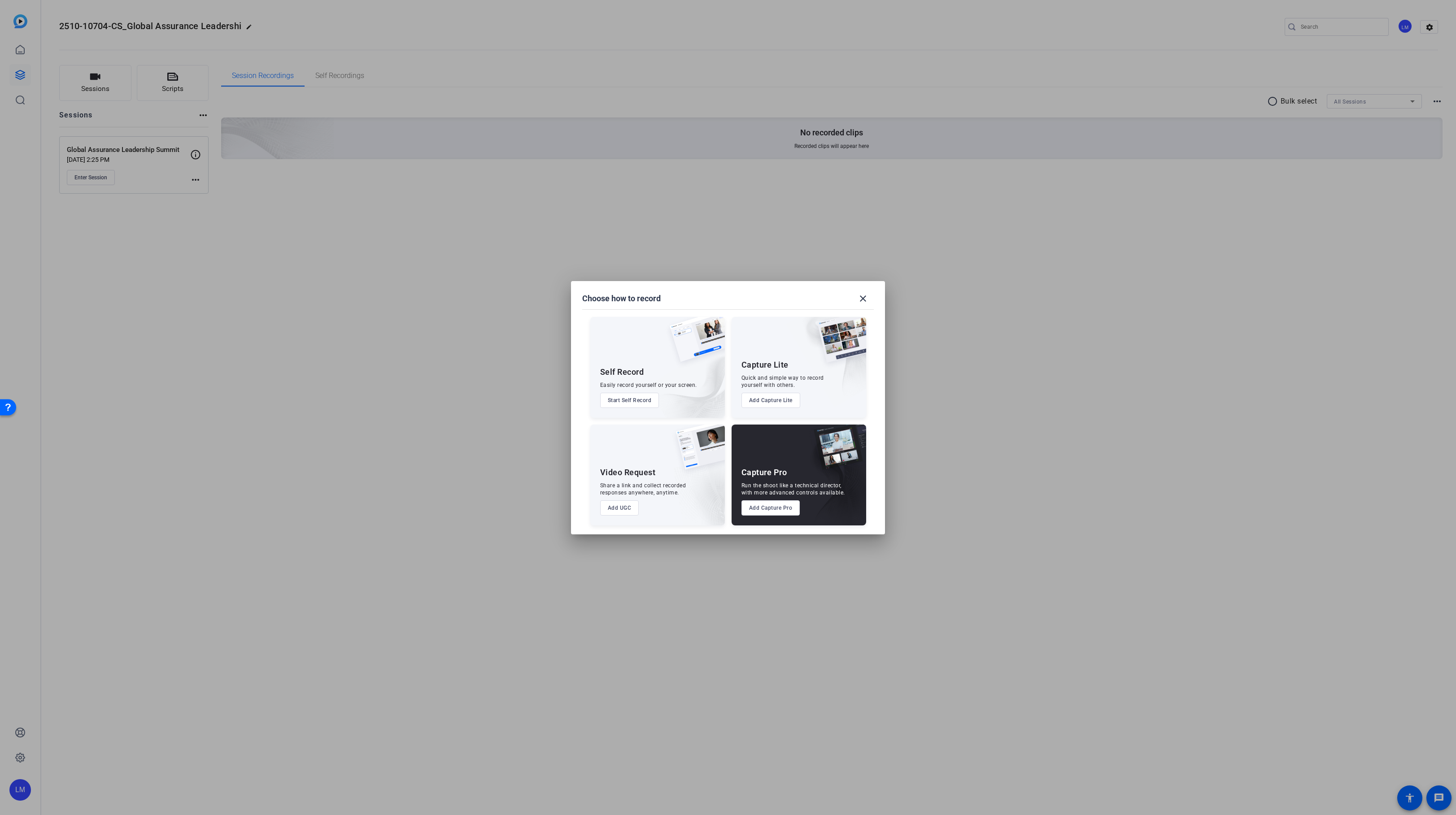
click at [774, 506] on button "Add Capture Pro" at bounding box center [771, 508] width 58 height 15
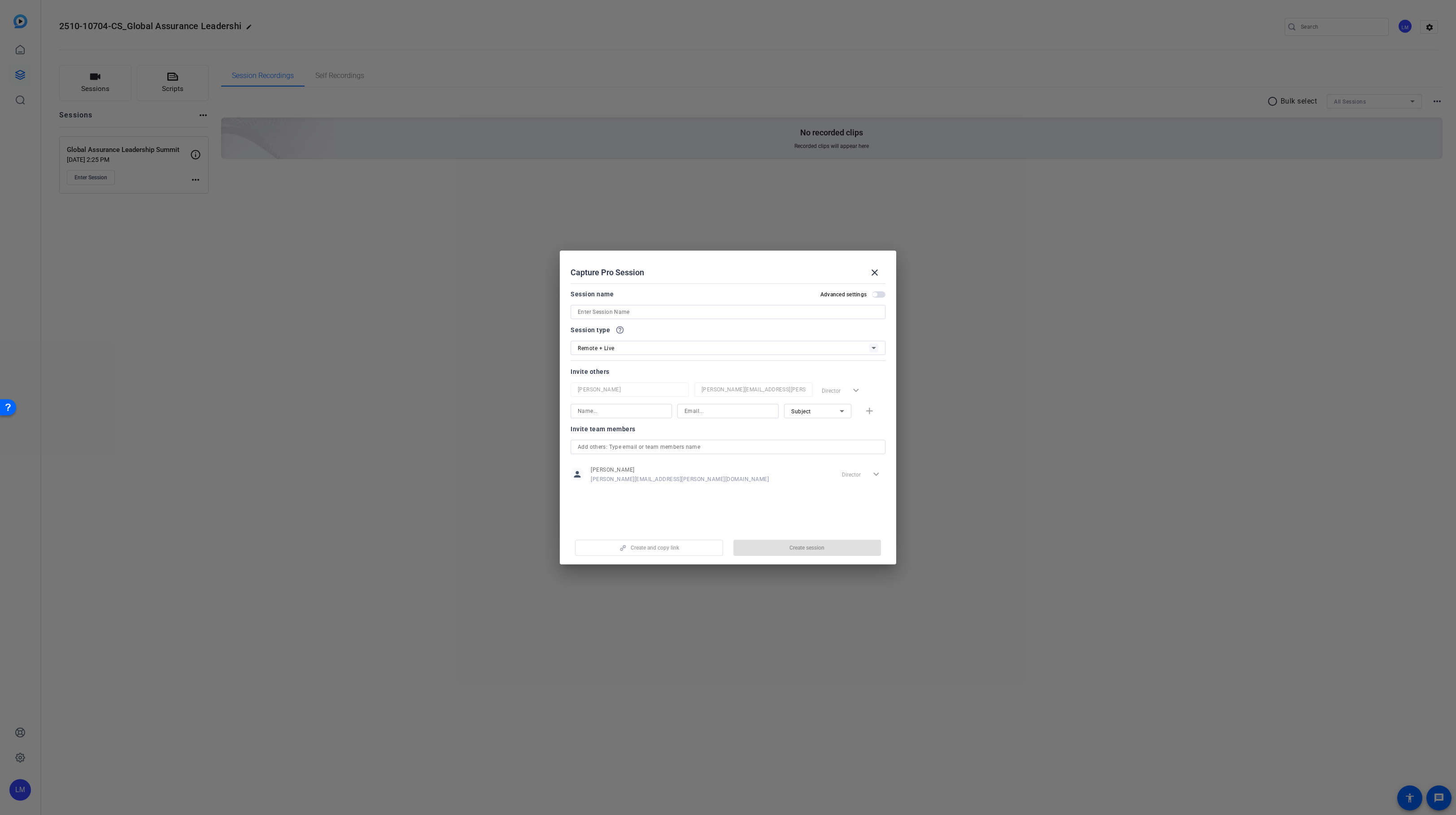
click at [872, 293] on span "button" at bounding box center [878, 294] width 13 height 6
click at [703, 333] on div "Remote + Live" at bounding box center [723, 331] width 292 height 11
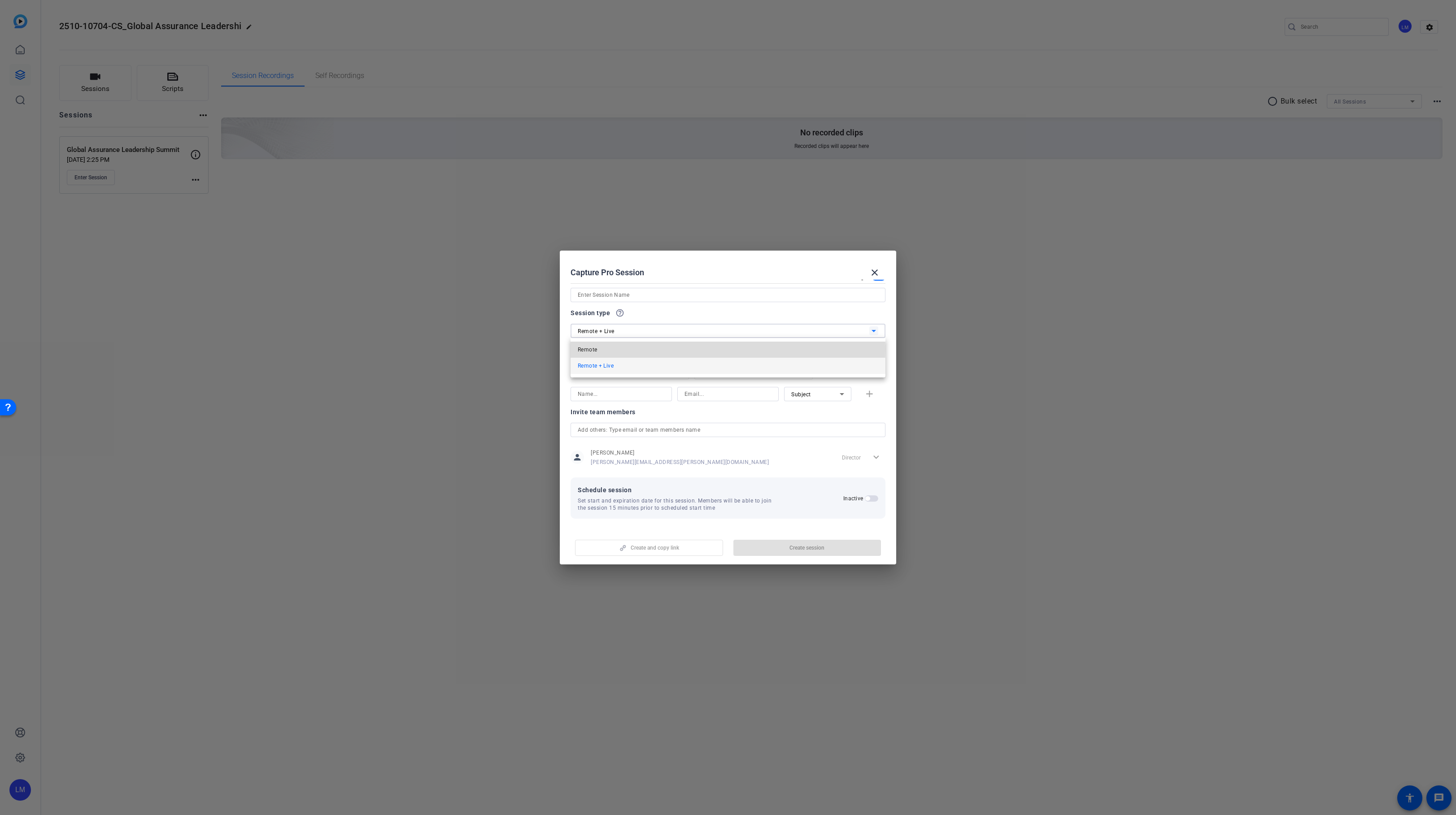
click at [693, 349] on mat-option "Remote" at bounding box center [728, 349] width 315 height 16
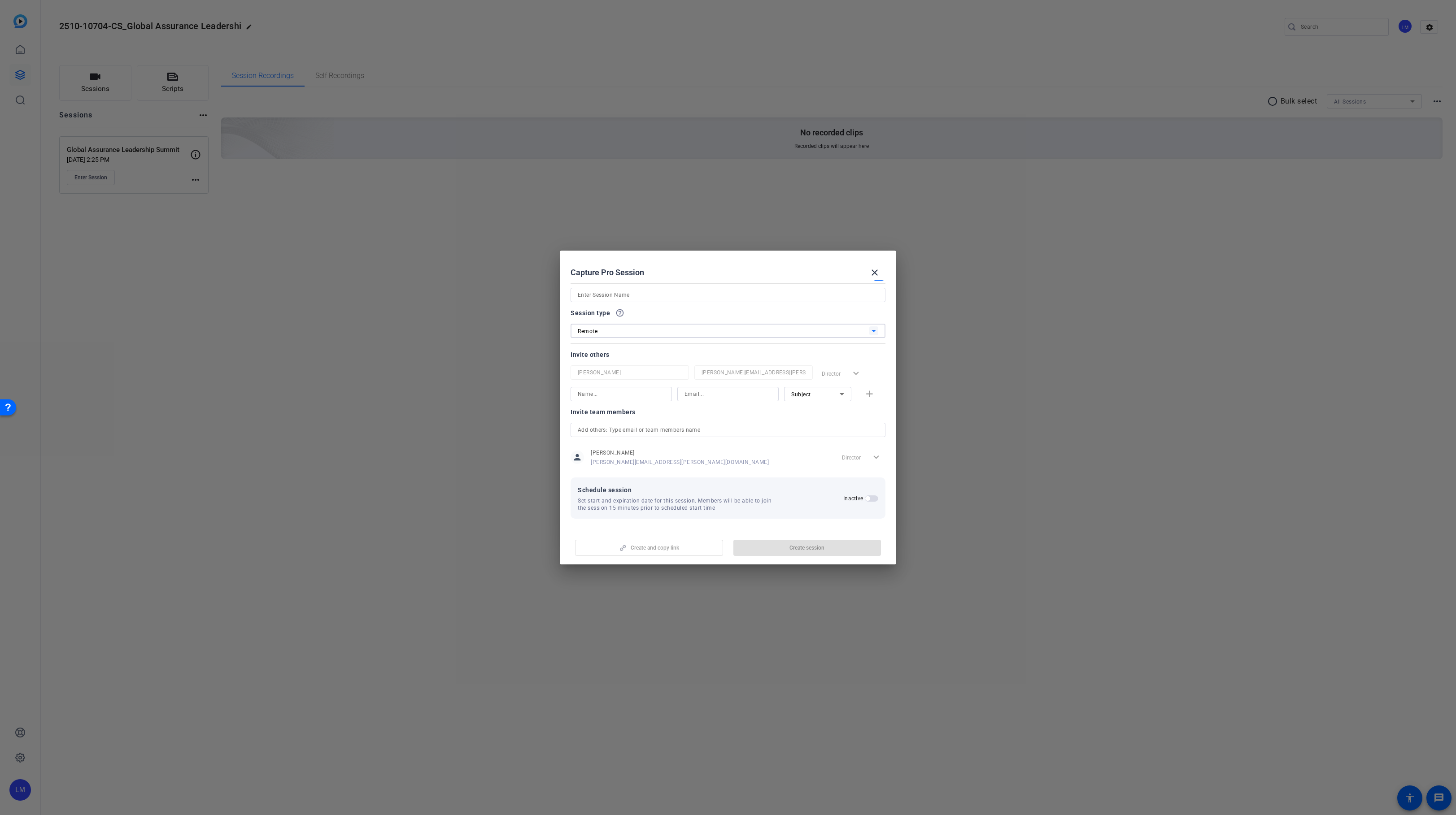
scroll to position [0, 0]
click at [879, 294] on span "button" at bounding box center [881, 294] width 5 height 5
click at [878, 294] on span "button" at bounding box center [875, 294] width 5 height 5
click at [874, 294] on span "button" at bounding box center [878, 294] width 13 height 6
click at [874, 294] on span "button" at bounding box center [875, 294] width 5 height 5
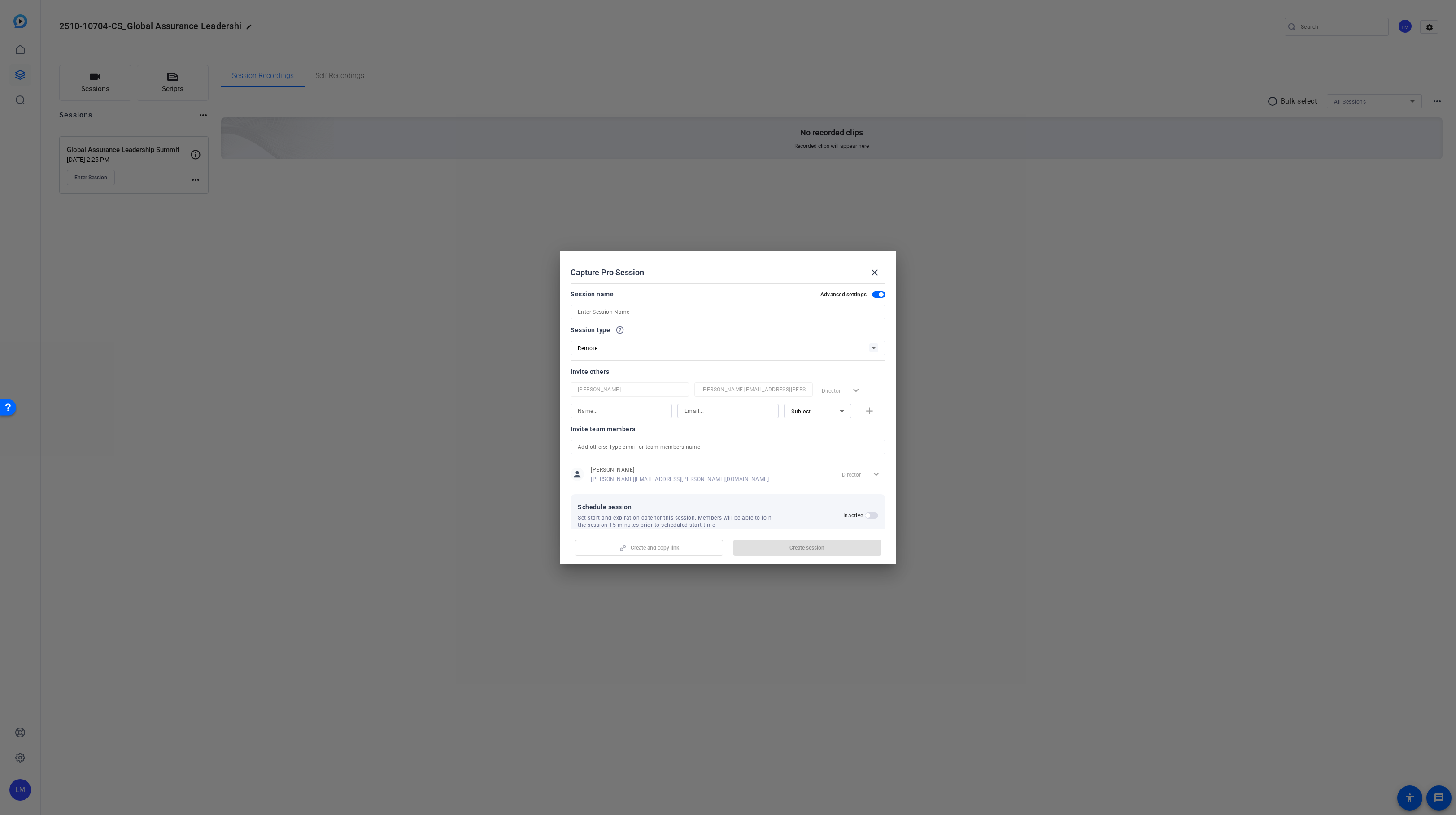
scroll to position [17, 0]
click at [618, 311] on div at bounding box center [728, 307] width 315 height 10
click at [656, 332] on div "Remote" at bounding box center [723, 331] width 292 height 11
click at [675, 315] on div at bounding box center [728, 408] width 1456 height 815
click at [868, 497] on span "button" at bounding box center [867, 498] width 5 height 5
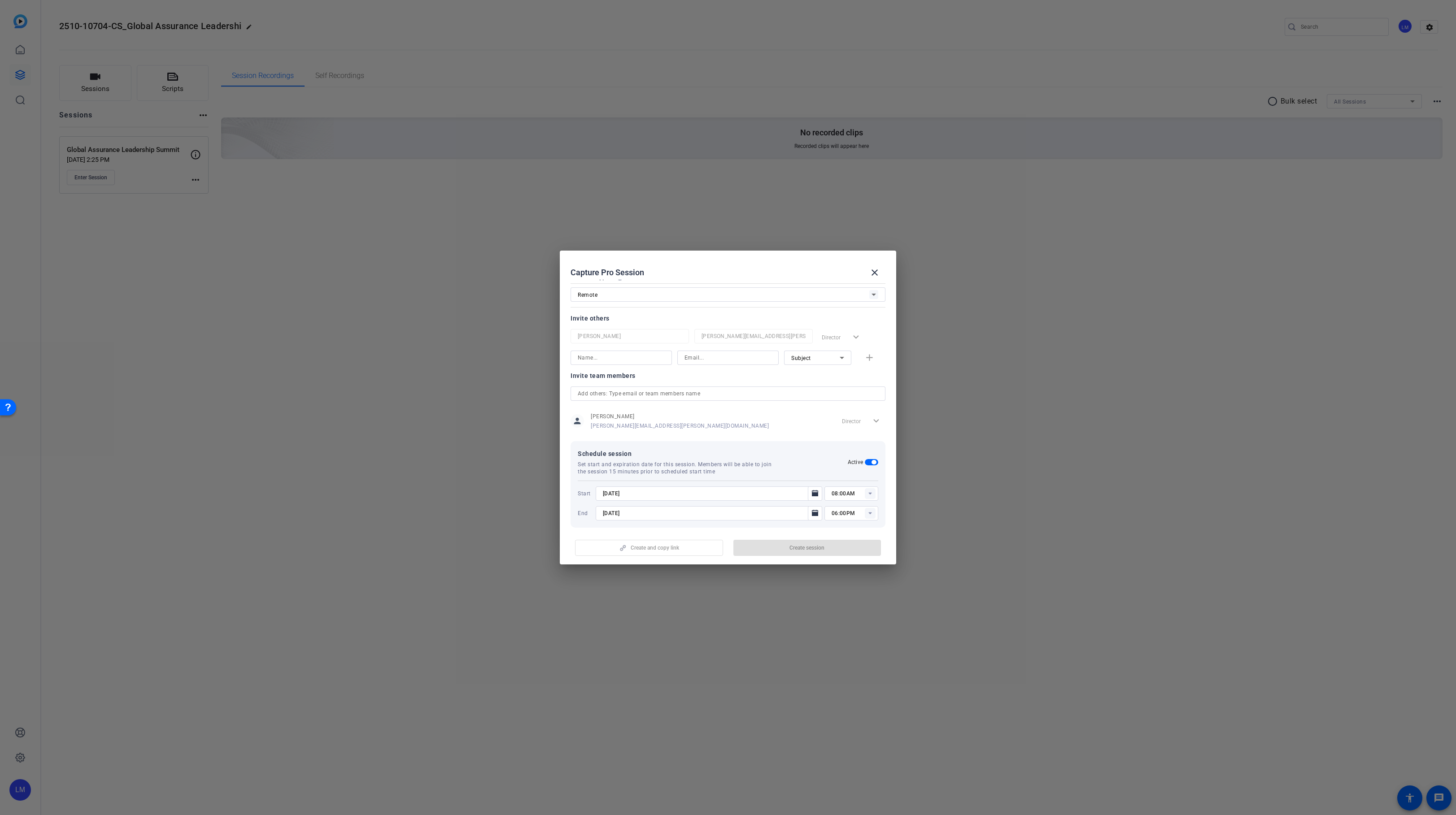
scroll to position [62, 0]
click at [868, 451] on span "button" at bounding box center [872, 453] width 13 height 6
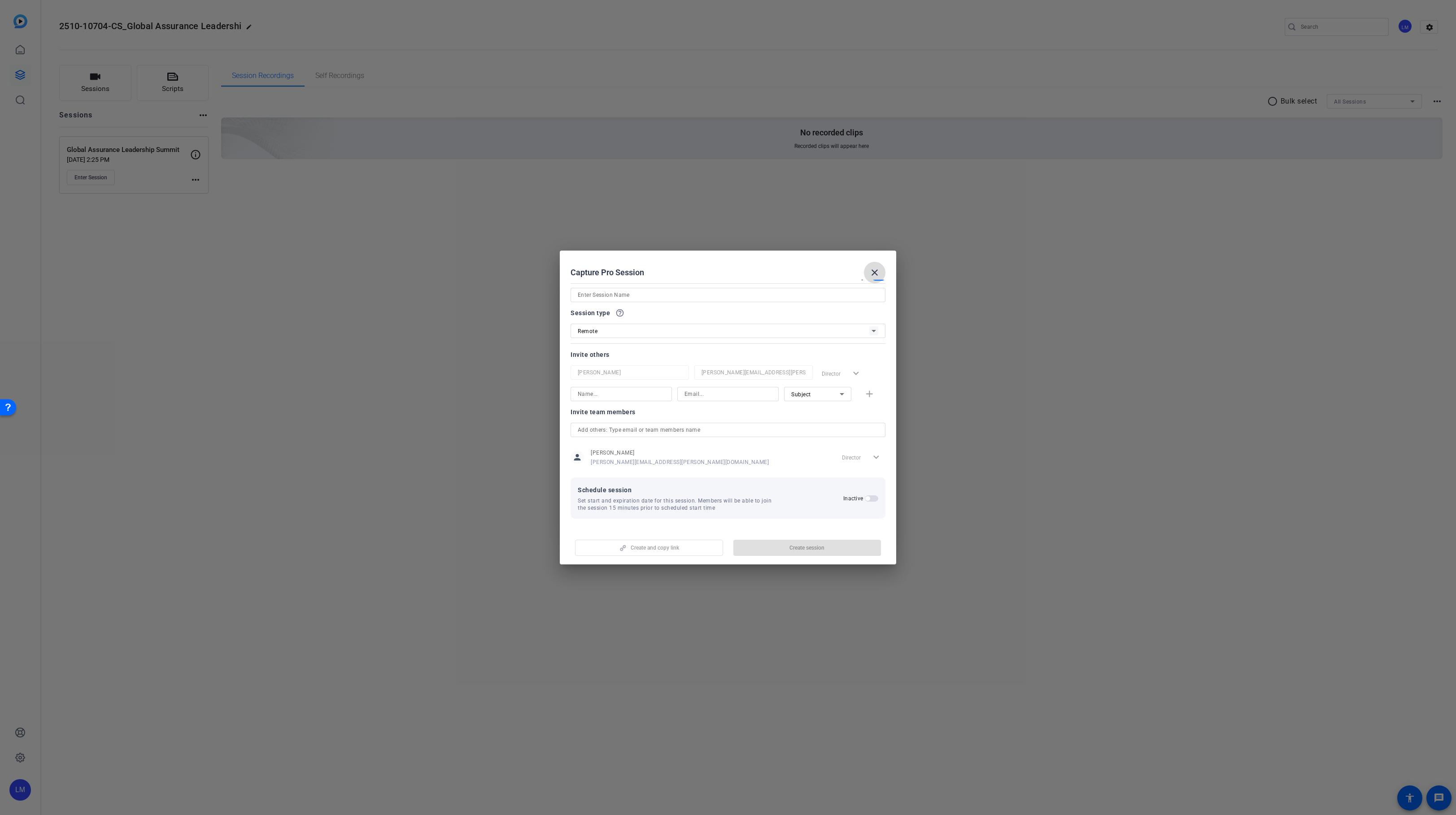
click at [872, 271] on mat-icon "close" at bounding box center [875, 273] width 11 height 11
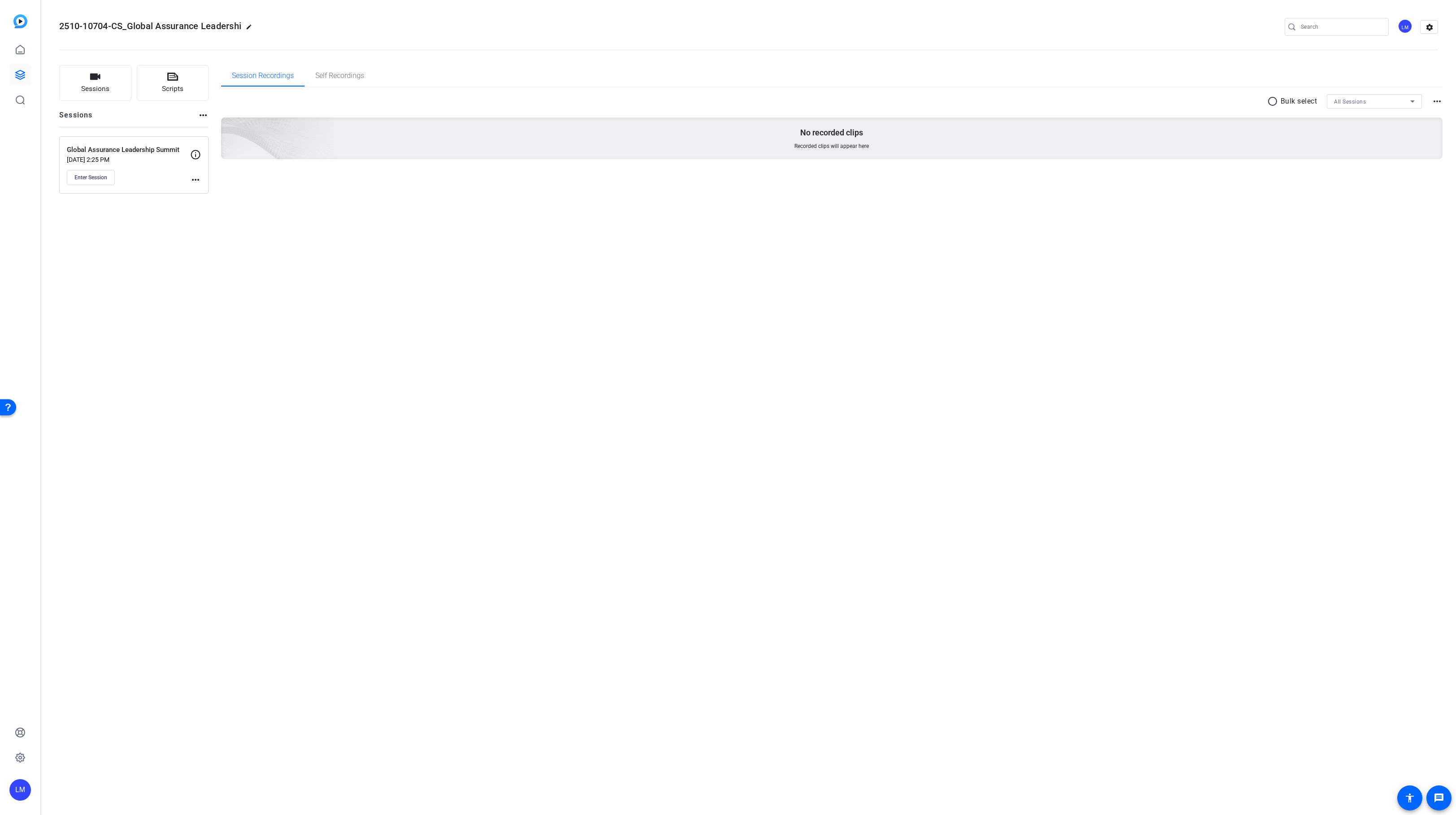
click at [196, 178] on mat-icon "more_horiz" at bounding box center [196, 180] width 11 height 11
click at [213, 193] on span "Edit Session" at bounding box center [218, 193] width 41 height 11
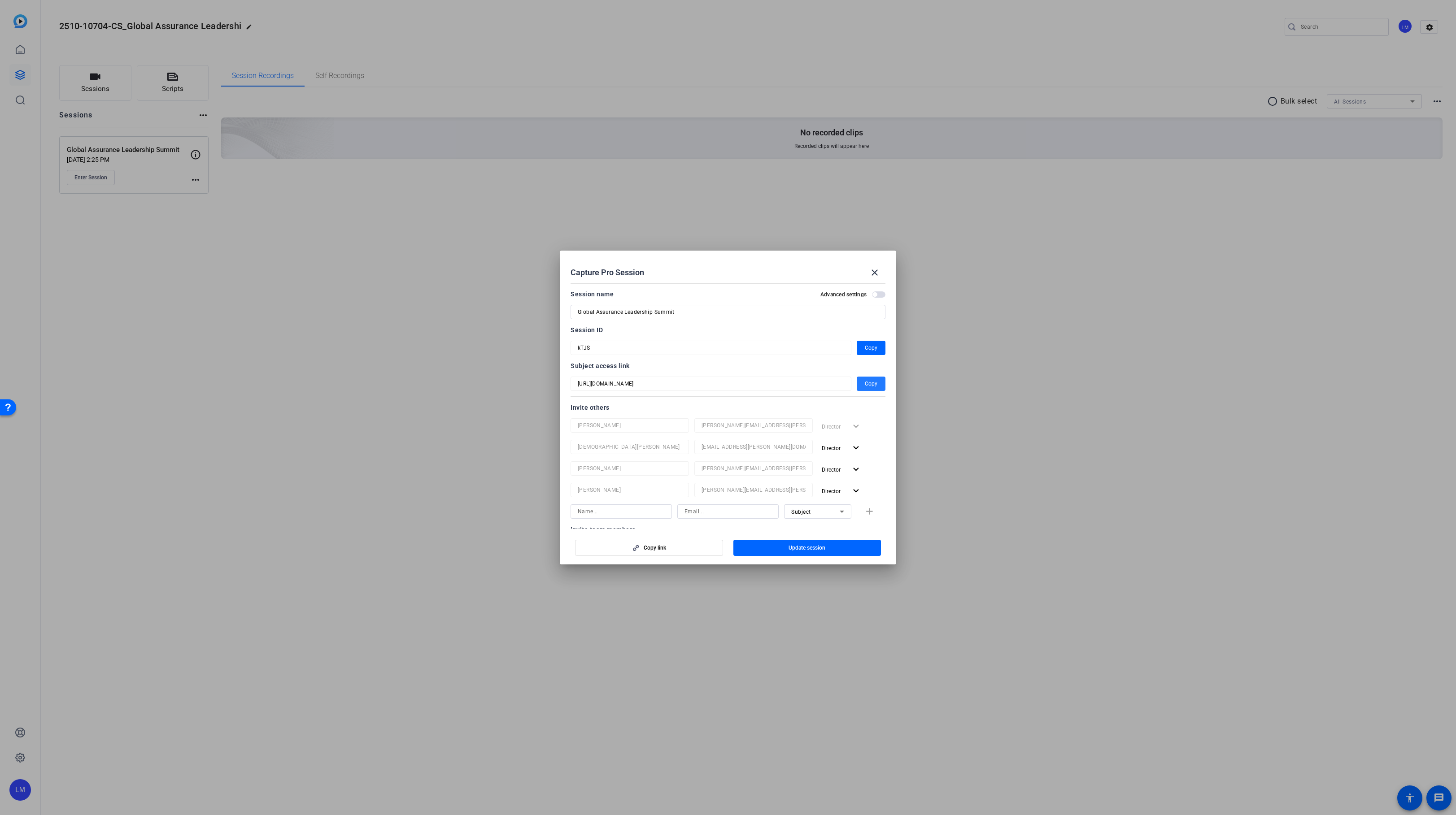
click at [869, 384] on span "Copy" at bounding box center [872, 384] width 13 height 11
click at [867, 348] on span "Copy" at bounding box center [872, 348] width 13 height 11
click at [223, 377] on div at bounding box center [728, 408] width 1456 height 815
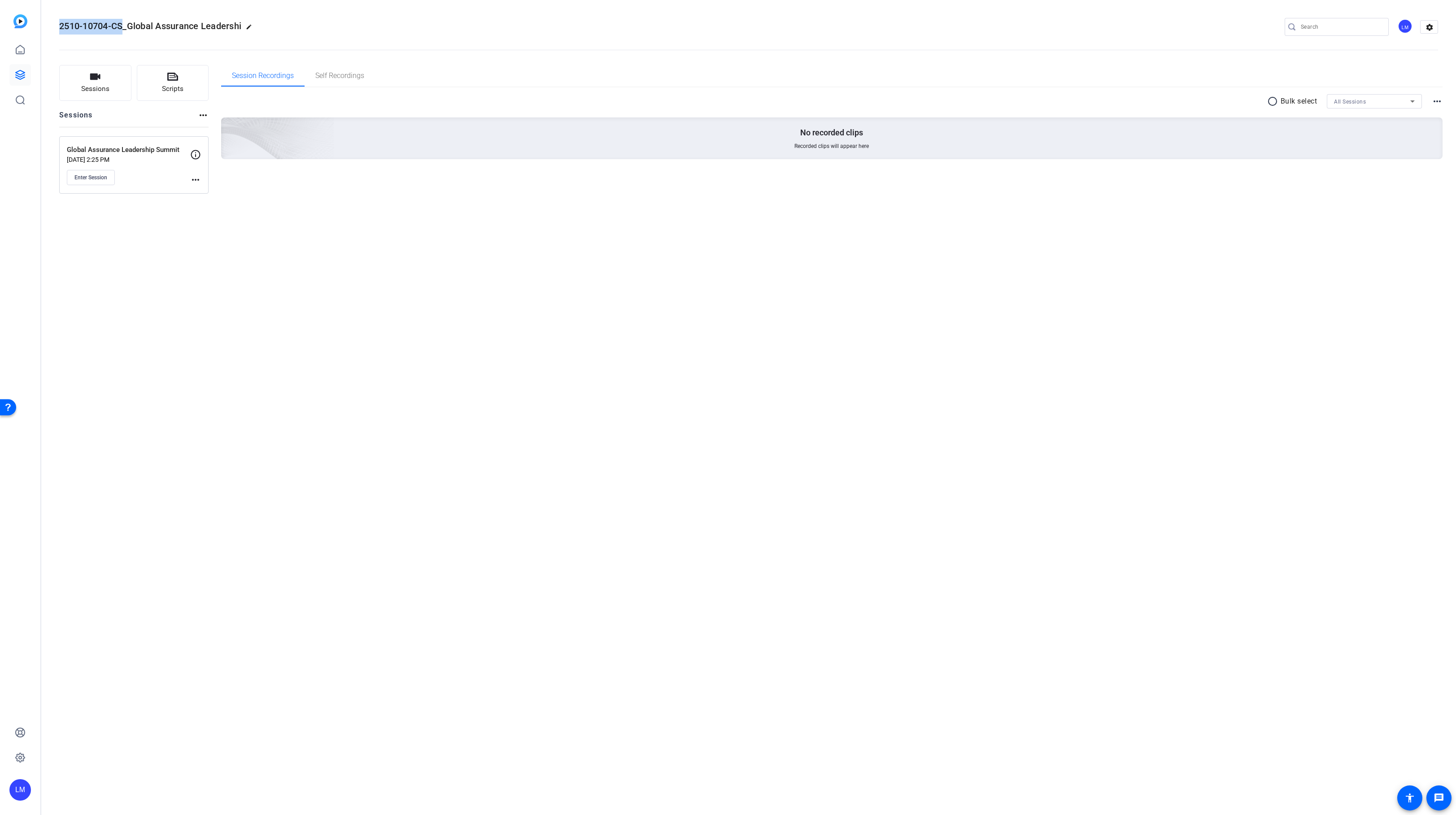
drag, startPoint x: 61, startPoint y: 26, endPoint x: 121, endPoint y: 27, distance: 60.0
click at [121, 27] on span "2510-10704-CS_Global Assurance Leadershi" at bounding box center [150, 26] width 182 height 11
copy span "2510-10704-CS"
